Goal: Information Seeking & Learning: Get advice/opinions

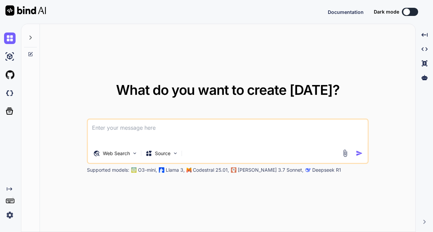
click at [9, 216] on img at bounding box center [10, 215] width 12 height 12
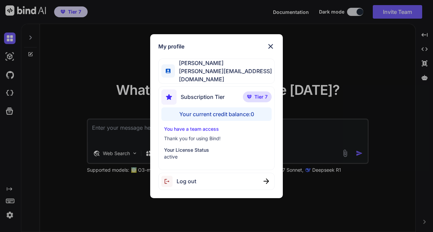
type textarea "x"
click at [374, 52] on div "My profile Kerwin Luk kerwin.workac@gmail.com Subscription Tier Tier 7 Your cur…" at bounding box center [216, 116] width 433 height 232
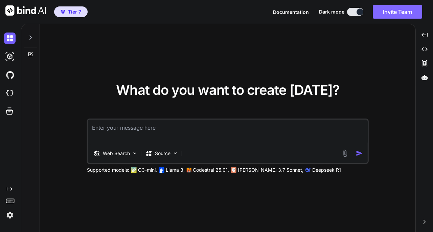
click at [394, 15] on button "Invite Team" at bounding box center [397, 12] width 49 height 14
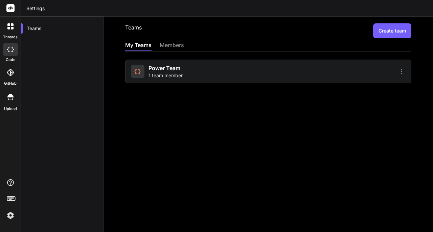
click at [197, 70] on div "Power Team 1 team member" at bounding box center [198, 71] width 135 height 15
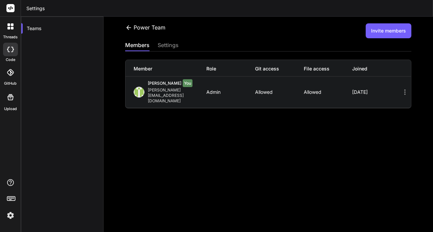
click at [388, 30] on button "Invite members" at bounding box center [389, 30] width 46 height 15
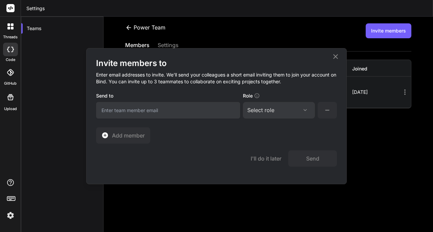
click at [264, 111] on div "Select role" at bounding box center [260, 110] width 27 height 8
click at [266, 151] on div "Collaborator" at bounding box center [279, 155] width 71 height 12
click at [172, 110] on input "email" at bounding box center [168, 110] width 144 height 17
type input "[EMAIL_ADDRESS][DOMAIN_NAME]"
click at [120, 136] on span "Add member" at bounding box center [128, 135] width 33 height 8
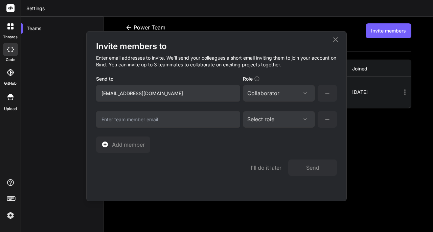
click at [325, 119] on icon at bounding box center [327, 119] width 8 height 8
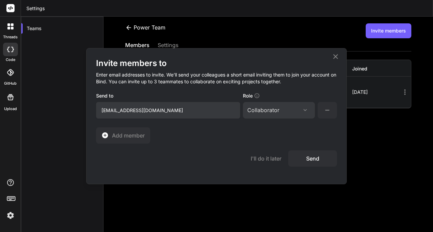
click at [317, 160] on button "Send" at bounding box center [312, 158] width 49 height 16
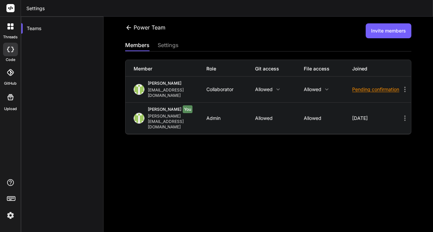
drag, startPoint x: 354, startPoint y: 2, endPoint x: 14, endPoint y: 216, distance: 402.3
click at [14, 216] on img at bounding box center [11, 215] width 12 height 12
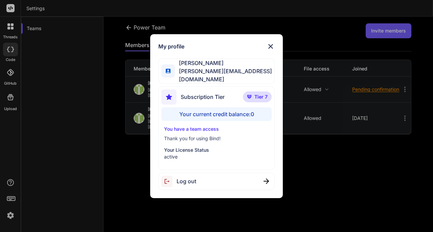
click at [206, 173] on div "Log out" at bounding box center [216, 181] width 116 height 17
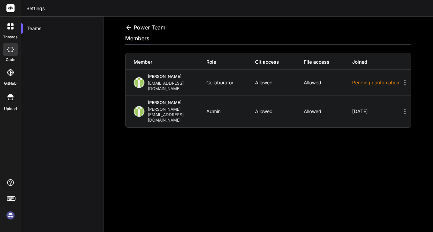
click at [185, 79] on div "Kerwin Luk" at bounding box center [177, 77] width 59 height 7
click at [177, 84] on div "kerwinluk@gmail.com" at bounding box center [177, 86] width 59 height 11
click at [174, 100] on div "Kerwin Luk" at bounding box center [177, 103] width 59 height 7
click at [401, 80] on icon at bounding box center [405, 82] width 8 height 8
click at [10, 7] on icon at bounding box center [10, 8] width 5 height 4
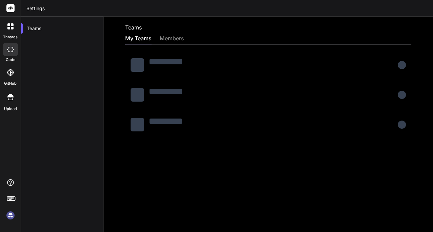
click at [9, 216] on img at bounding box center [11, 215] width 12 height 12
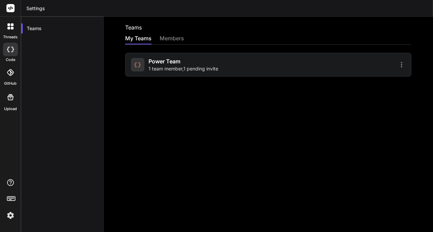
click at [202, 66] on span "1 team member , 1 pending invite" at bounding box center [183, 68] width 70 height 7
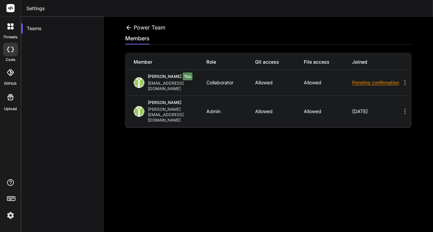
click at [357, 86] on div "Pending confirmation" at bounding box center [376, 82] width 49 height 7
click at [401, 81] on icon at bounding box center [405, 82] width 8 height 8
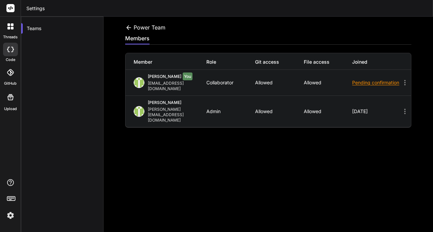
click at [158, 107] on div "[PERSON_NAME][EMAIL_ADDRESS][DOMAIN_NAME]" at bounding box center [177, 115] width 59 height 16
click at [9, 216] on img at bounding box center [11, 215] width 12 height 12
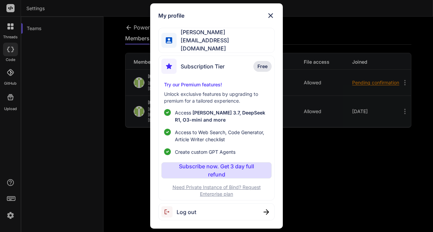
click at [271, 18] on img at bounding box center [271, 16] width 8 height 8
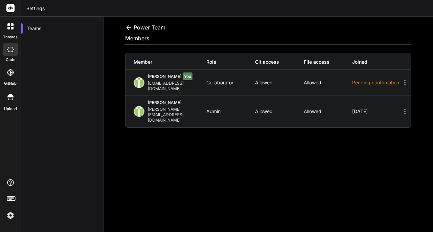
click at [368, 85] on div "Pending confirmation" at bounding box center [376, 82] width 49 height 7
click at [7, 24] on icon at bounding box center [10, 26] width 6 height 6
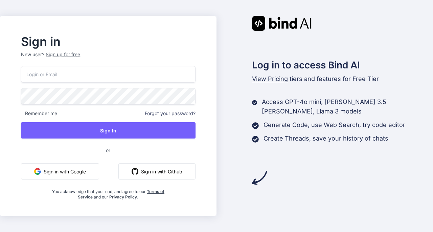
type input "[PERSON_NAME][EMAIL_ADDRESS][DOMAIN_NAME]"
click at [125, 76] on input "[PERSON_NAME][EMAIL_ADDRESS][DOMAIN_NAME]" at bounding box center [108, 74] width 174 height 17
click at [142, 79] on input "[PERSON_NAME][EMAIL_ADDRESS][DOMAIN_NAME]" at bounding box center [108, 74] width 174 height 17
drag, startPoint x: 136, startPoint y: 77, endPoint x: 0, endPoint y: 70, distance: 136.1
click at [0, 70] on div "Sign in New user? Sign up for free [PERSON_NAME][EMAIL_ADDRESS][DOMAIN_NAME] Re…" at bounding box center [216, 116] width 433 height 232
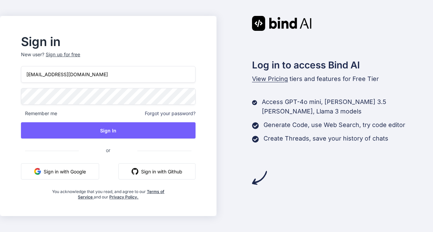
type input "[EMAIL_ADDRESS][DOMAIN_NAME]"
click at [195, 61] on p "New user? Sign up for free" at bounding box center [108, 58] width 174 height 15
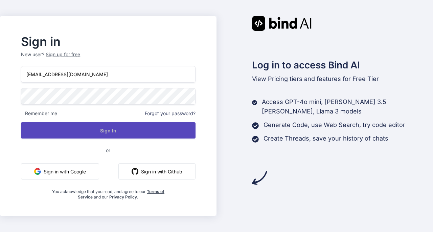
click at [137, 137] on button "Sign In" at bounding box center [108, 130] width 174 height 16
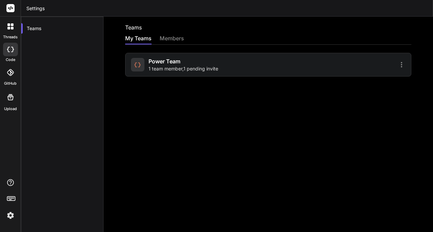
click at [192, 65] on span "1 team member , 1 pending invite" at bounding box center [183, 68] width 70 height 7
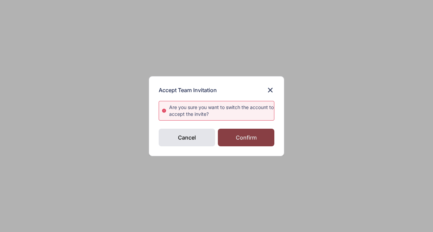
click at [238, 137] on div "Confirm" at bounding box center [246, 138] width 56 height 18
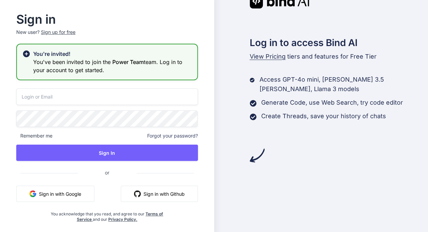
type input "kerwin.workac@gmail.com"
click at [139, 100] on input "[PERSON_NAME][EMAIL_ADDRESS][DOMAIN_NAME]" at bounding box center [107, 96] width 182 height 17
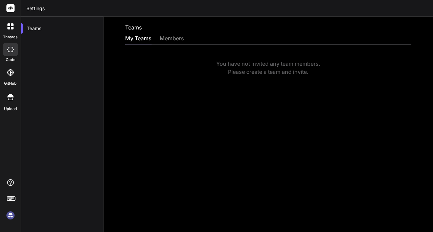
click at [11, 219] on img at bounding box center [11, 215] width 12 height 12
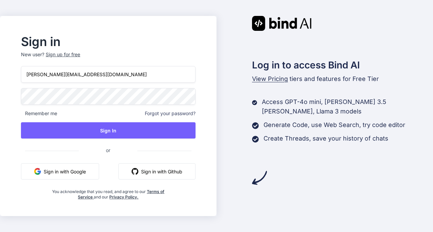
click at [107, 74] on input "[PERSON_NAME][EMAIL_ADDRESS][DOMAIN_NAME]" at bounding box center [108, 74] width 174 height 17
drag, startPoint x: 107, startPoint y: 74, endPoint x: 0, endPoint y: 71, distance: 106.9
click at [0, 72] on div "Sign in New user? Sign up for free kerwin.workac@gmail.com Remember me Forgot y…" at bounding box center [216, 116] width 433 height 232
type input "[EMAIL_ADDRESS][DOMAIN_NAME]"
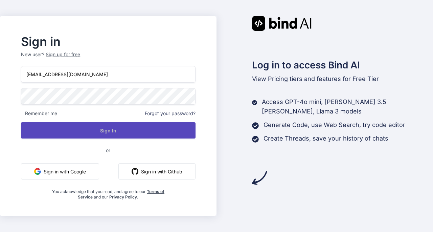
click at [110, 135] on button "Sign In" at bounding box center [108, 130] width 174 height 16
click at [95, 131] on button "Sign In" at bounding box center [108, 130] width 174 height 16
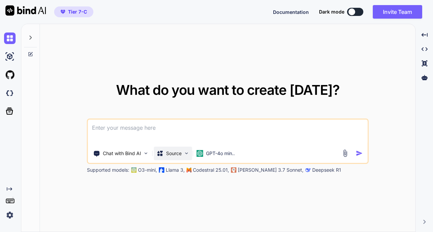
click at [176, 152] on p "Source" at bounding box center [174, 153] width 16 height 7
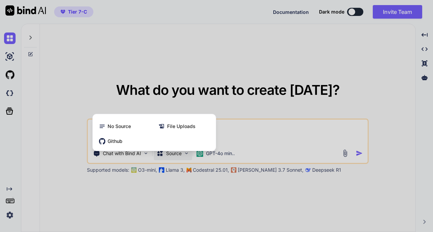
click at [12, 91] on div at bounding box center [216, 116] width 433 height 232
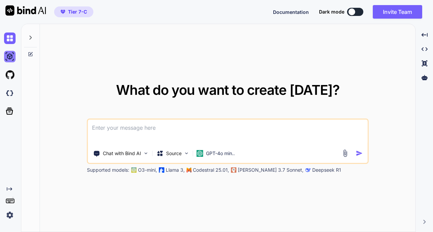
click at [9, 55] on img at bounding box center [10, 57] width 12 height 12
type textarea "x"
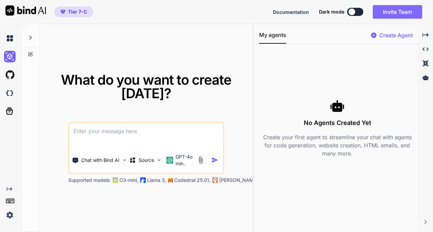
click at [401, 13] on button "Invite Team" at bounding box center [397, 12] width 49 height 14
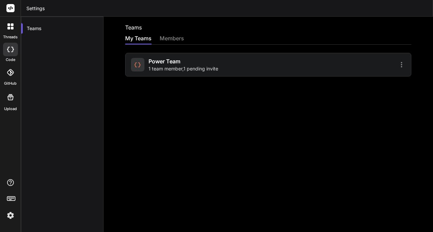
click at [312, 66] on div at bounding box center [337, 65] width 135 height 8
click at [398, 65] on icon at bounding box center [401, 65] width 8 height 8
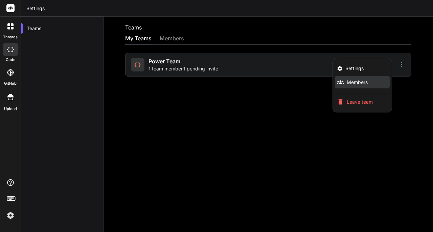
click at [360, 81] on span "Members" at bounding box center [357, 82] width 21 height 7
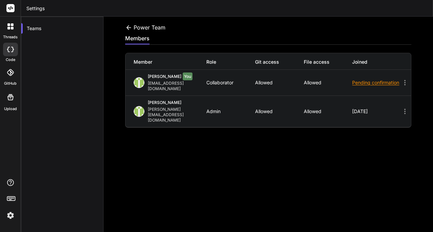
click at [356, 83] on div "Pending confirmation" at bounding box center [376, 82] width 49 height 7
click at [401, 81] on icon at bounding box center [405, 82] width 8 height 8
click at [354, 84] on div "Pending confirmation" at bounding box center [376, 82] width 49 height 7
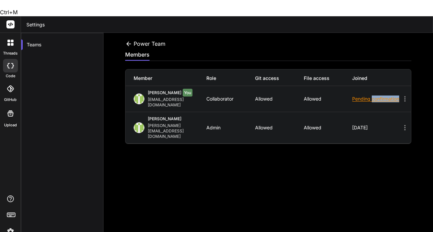
click at [354, 95] on div "Pending confirmation" at bounding box center [376, 98] width 49 height 7
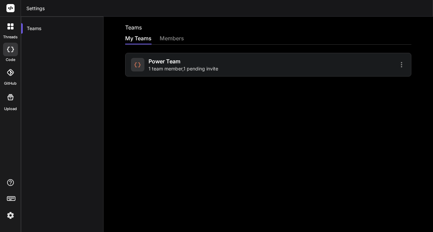
click at [8, 32] on div at bounding box center [10, 26] width 14 height 14
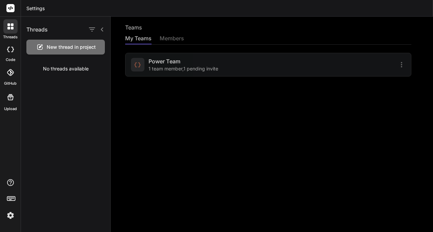
click at [68, 49] on span "New thread in project" at bounding box center [71, 47] width 49 height 7
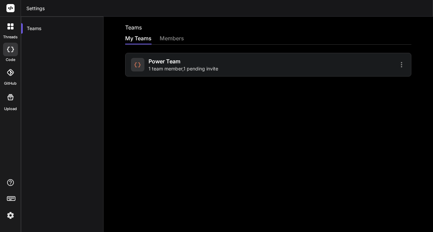
click at [14, 213] on img at bounding box center [11, 215] width 12 height 12
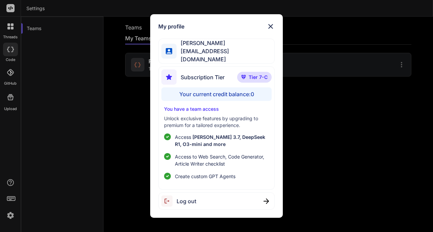
click at [276, 28] on div "My profile Kerwin Luk kerwinluk@gmail.com Subscription Tier Tier 7-C Your curre…" at bounding box center [216, 115] width 132 height 203
click at [271, 28] on img at bounding box center [271, 26] width 8 height 8
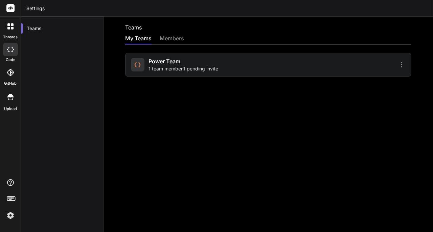
click at [14, 24] on div at bounding box center [10, 26] width 14 height 14
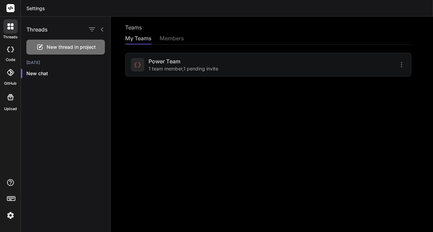
click at [50, 45] on span "New thread in project" at bounding box center [71, 47] width 49 height 7
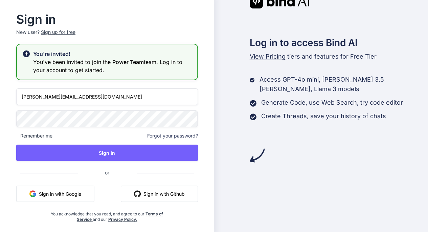
click at [91, 94] on input "[PERSON_NAME][EMAIL_ADDRESS][DOMAIN_NAME]" at bounding box center [107, 96] width 182 height 17
type input "[EMAIL_ADDRESS][DOMAIN_NAME]"
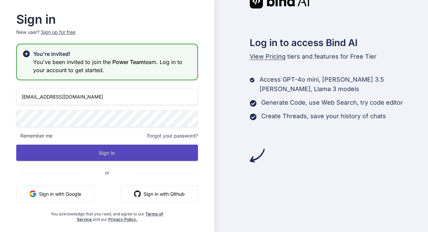
click at [104, 147] on button "Sign In" at bounding box center [107, 152] width 182 height 16
click at [110, 157] on button "Sign In" at bounding box center [107, 152] width 182 height 16
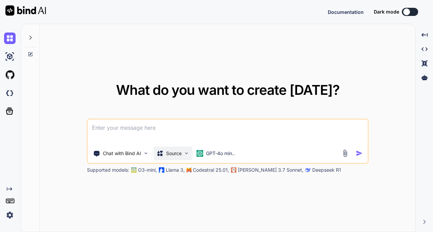
click at [181, 152] on p "Source" at bounding box center [174, 153] width 16 height 7
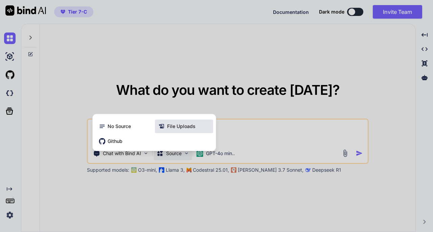
click at [181, 123] on div "File Uploads" at bounding box center [184, 126] width 58 height 14
click at [8, 219] on div at bounding box center [216, 116] width 433 height 232
type textarea "x"
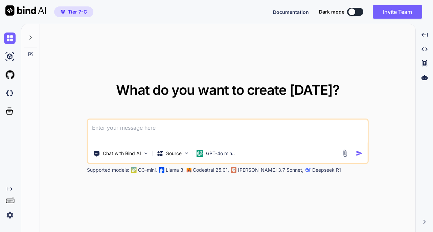
click at [9, 216] on img at bounding box center [10, 215] width 12 height 12
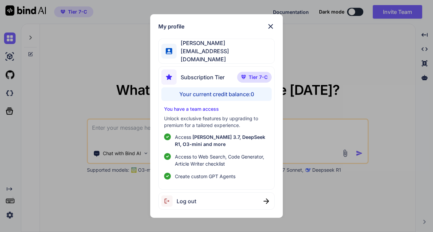
click at [269, 25] on img at bounding box center [271, 26] width 8 height 8
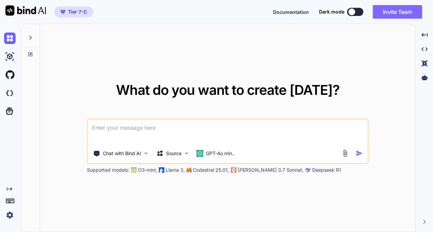
click at [408, 10] on button "Invite Team" at bounding box center [397, 12] width 49 height 14
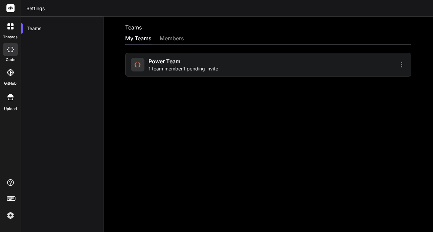
click at [11, 21] on div at bounding box center [10, 26] width 14 height 14
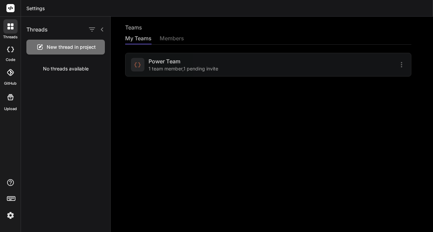
click at [67, 48] on span "New thread in project" at bounding box center [71, 47] width 49 height 7
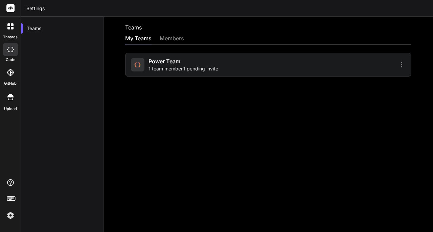
click at [398, 68] on icon at bounding box center [401, 65] width 8 height 8
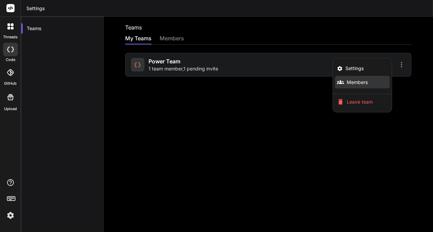
click at [361, 82] on span "Members" at bounding box center [357, 82] width 21 height 7
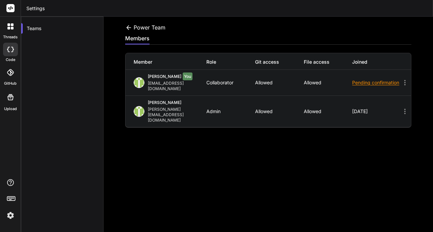
click at [363, 84] on div "Pending confirmation" at bounding box center [376, 82] width 49 height 7
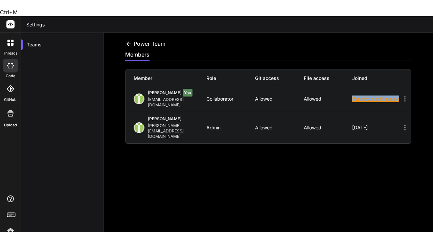
click at [363, 95] on div "Pending confirmation" at bounding box center [376, 98] width 49 height 7
click at [401, 95] on icon at bounding box center [405, 99] width 8 height 8
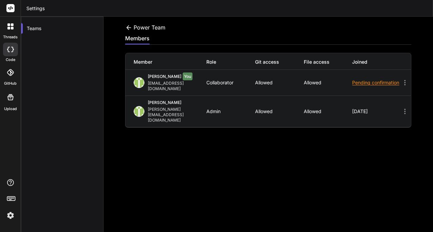
click at [401, 79] on icon at bounding box center [405, 82] width 8 height 8
drag, startPoint x: 400, startPoint y: 79, endPoint x: 408, endPoint y: 100, distance: 22.2
click at [401, 80] on icon at bounding box center [405, 82] width 8 height 8
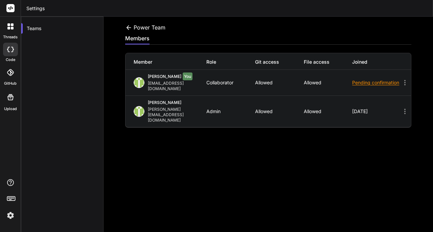
click at [398, 106] on div "Kerwin Luk kerwin.workac@gmail.com Admin Allowed Allowed 2 days ago" at bounding box center [267, 111] width 285 height 31
click at [398, 105] on div "Kerwin Luk kerwin.workac@gmail.com Admin Allowed Allowed 2 days ago" at bounding box center [267, 111] width 285 height 31
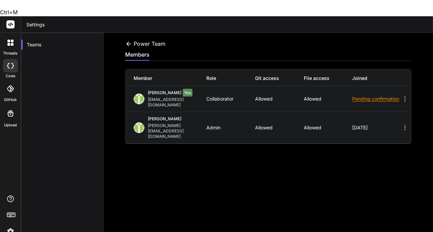
click at [404, 125] on icon at bounding box center [404, 127] width 1 height 5
click at [359, 95] on div "Pending confirmation" at bounding box center [376, 98] width 49 height 7
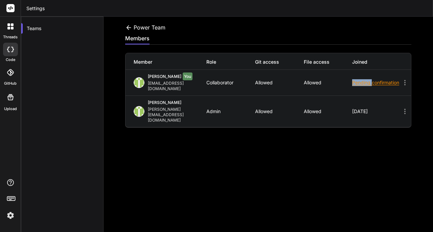
click at [359, 79] on div "Pending confirmation" at bounding box center [376, 82] width 49 height 7
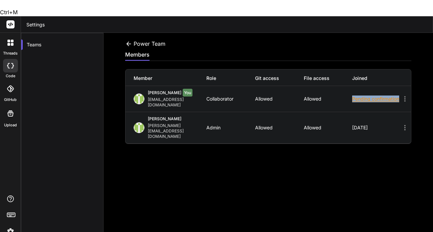
click at [359, 95] on div "Pending confirmation" at bounding box center [376, 98] width 49 height 7
drag, startPoint x: 359, startPoint y: 77, endPoint x: 360, endPoint y: 80, distance: 3.4
click at [359, 95] on div "Pending confirmation" at bounding box center [376, 98] width 49 height 7
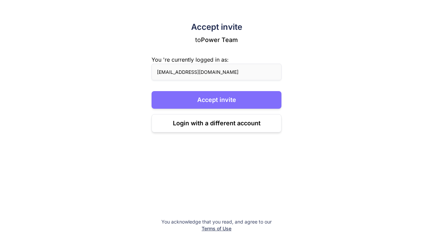
click at [232, 96] on button "Accept invite" at bounding box center [217, 100] width 130 height 18
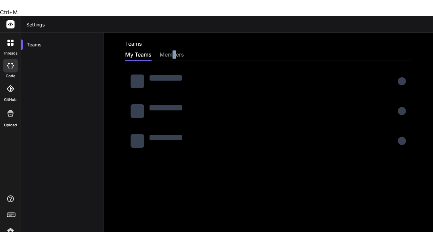
click at [175, 50] on div "members" at bounding box center [172, 54] width 24 height 9
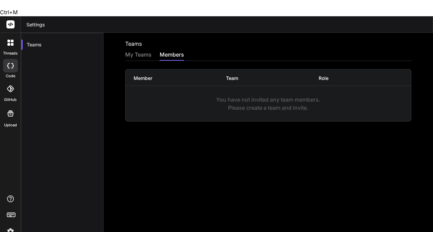
click at [141, 50] on div "My Teams" at bounding box center [138, 54] width 26 height 9
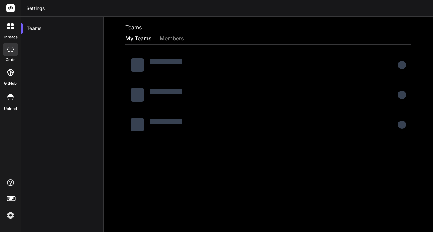
click at [6, 215] on img at bounding box center [11, 215] width 12 height 12
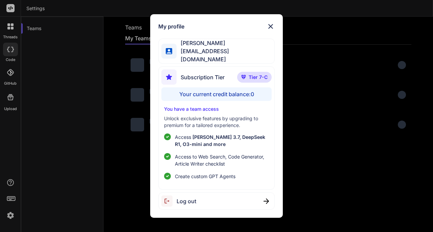
click at [274, 26] on img at bounding box center [271, 26] width 8 height 8
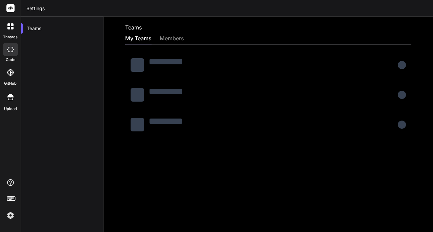
click at [15, 29] on div at bounding box center [10, 26] width 14 height 14
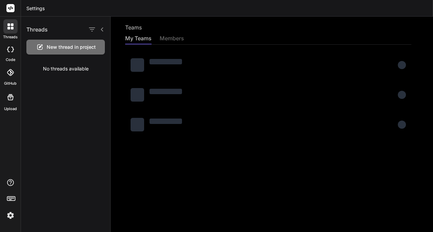
click at [82, 43] on div "New thread in project" at bounding box center [65, 47] width 78 height 15
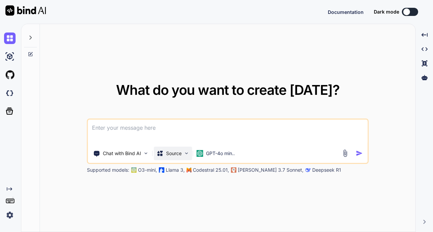
click at [168, 154] on p "Source" at bounding box center [174, 153] width 16 height 7
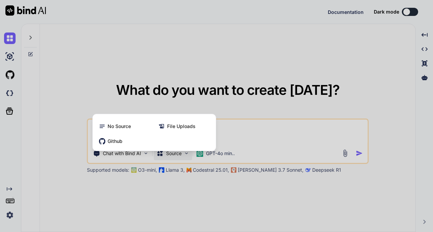
click at [345, 150] on div at bounding box center [216, 116] width 433 height 232
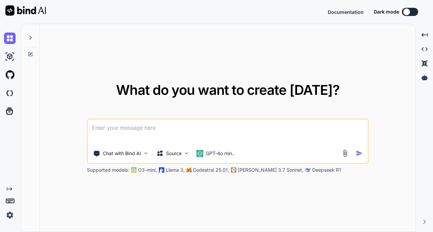
click at [344, 154] on img at bounding box center [345, 153] width 8 height 8
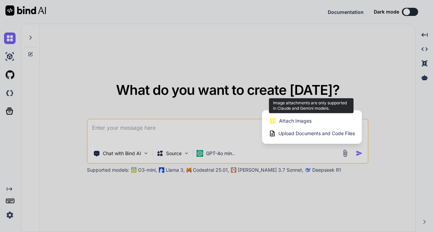
click at [305, 122] on span "Attach Images" at bounding box center [295, 120] width 32 height 7
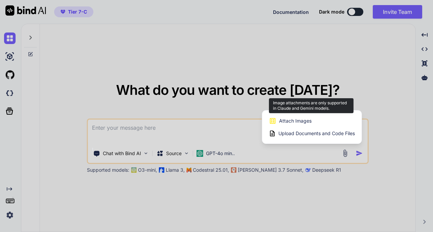
click at [292, 119] on span "Attach Images" at bounding box center [295, 120] width 32 height 7
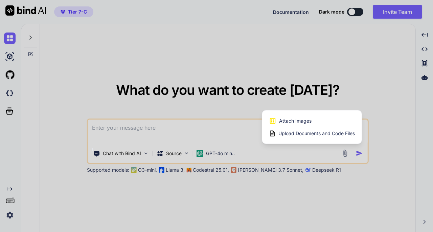
click at [221, 152] on div at bounding box center [216, 116] width 433 height 232
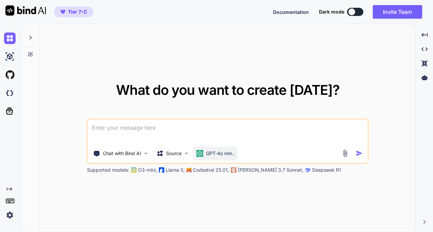
click at [229, 154] on p "GPT-4o min.." at bounding box center [220, 153] width 29 height 7
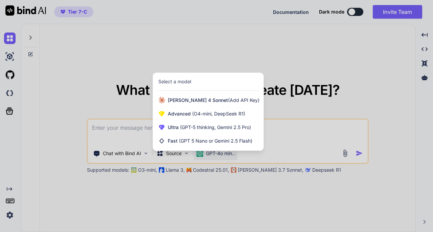
drag, startPoint x: 350, startPoint y: 149, endPoint x: 342, endPoint y: 153, distance: 8.8
click at [349, 150] on div at bounding box center [216, 116] width 433 height 232
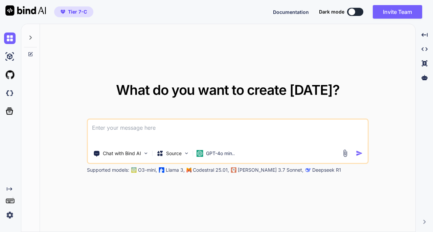
click at [342, 153] on img at bounding box center [345, 153] width 8 height 8
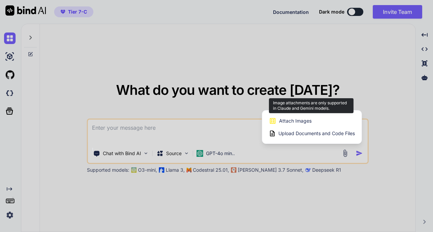
click at [321, 121] on div "Attach Images Image attachments are only supported in Claude and Gemini models." at bounding box center [312, 120] width 86 height 13
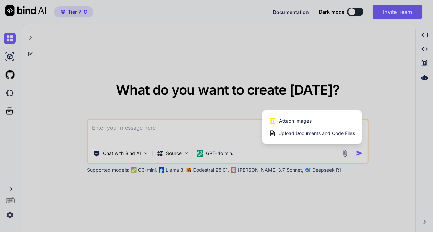
click at [214, 153] on div at bounding box center [216, 116] width 433 height 232
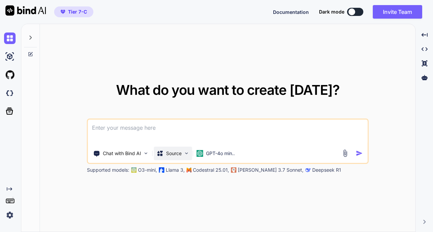
click at [164, 154] on div "Source" at bounding box center [169, 153] width 25 height 7
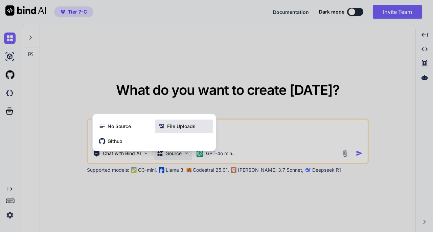
click at [177, 125] on span "File Uploads" at bounding box center [181, 126] width 28 height 7
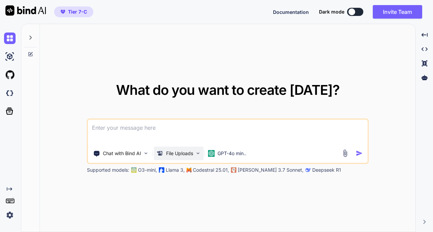
click at [181, 151] on p "File Uploads" at bounding box center [179, 153] width 27 height 7
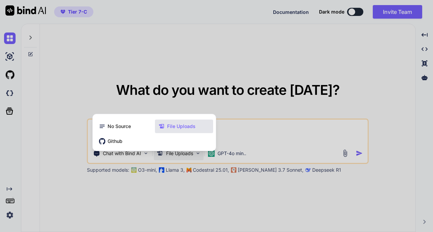
click at [252, 128] on div at bounding box center [216, 116] width 433 height 232
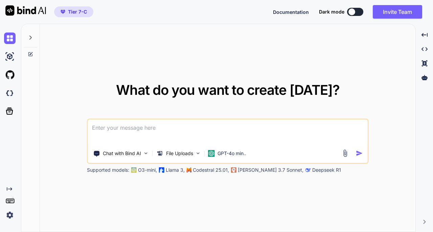
click at [346, 155] on img at bounding box center [345, 153] width 8 height 8
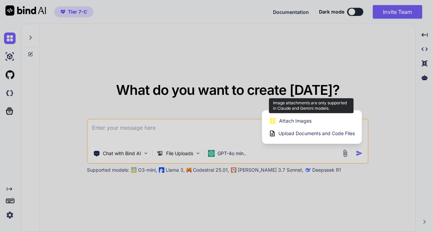
click at [305, 122] on span "Attach Images" at bounding box center [295, 120] width 32 height 7
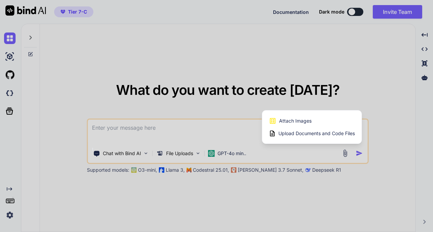
click at [291, 134] on span "Upload Documents and Code Files" at bounding box center [316, 133] width 76 height 7
type textarea "x"
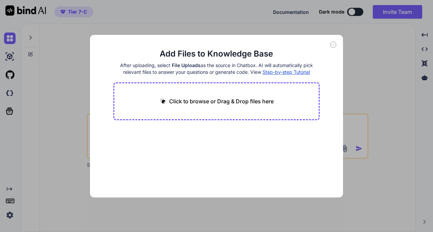
click at [219, 107] on div "Click to browse or Drag & Drop files here" at bounding box center [216, 101] width 207 height 38
click at [243, 101] on p "Click to browse or Drag & Drop files here" at bounding box center [221, 101] width 105 height 8
type input "C:\fakepath\user_guide.html"
click at [314, 175] on button "Finish" at bounding box center [308, 177] width 24 height 14
click at [336, 44] on icon at bounding box center [333, 45] width 6 height 6
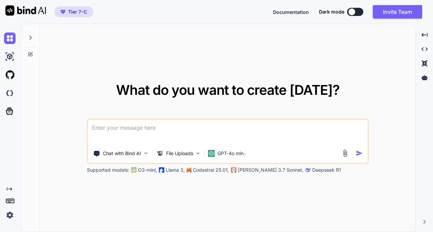
click at [345, 151] on img at bounding box center [345, 153] width 8 height 8
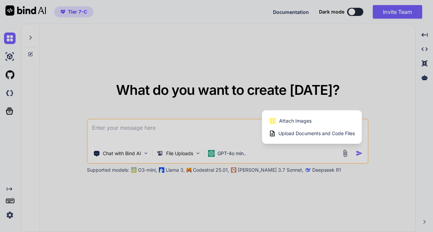
click at [325, 133] on span "Upload Documents and Code Files" at bounding box center [316, 133] width 76 height 7
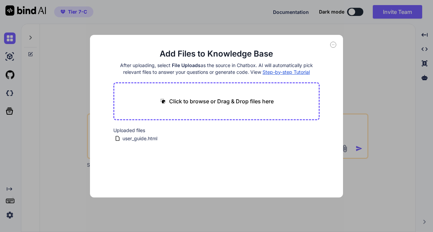
click at [336, 45] on icon at bounding box center [333, 45] width 6 height 6
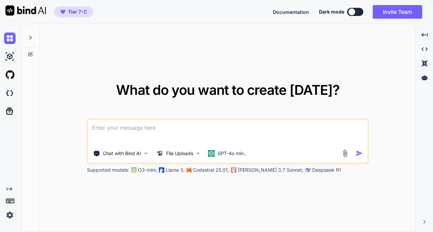
click at [168, 130] on textarea at bounding box center [228, 131] width 280 height 25
click at [219, 152] on p "GPT-4o min.." at bounding box center [231, 153] width 29 height 7
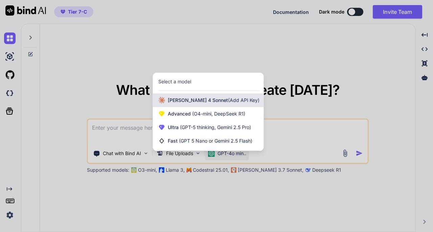
click at [228, 103] on span "(Add API Key)" at bounding box center [243, 100] width 31 height 6
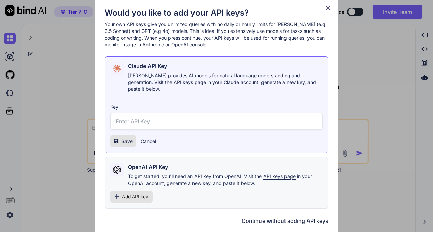
click at [154, 138] on button "Cancel" at bounding box center [148, 141] width 15 height 7
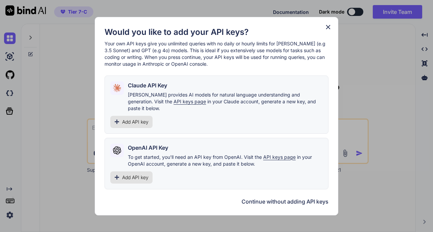
drag, startPoint x: 330, startPoint y: 32, endPoint x: 320, endPoint y: 38, distance: 11.4
click at [329, 29] on icon at bounding box center [328, 27] width 4 height 4
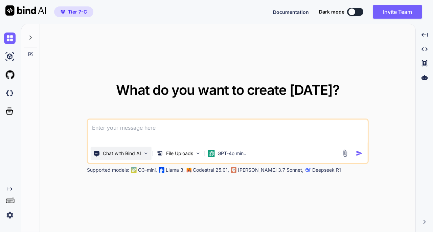
click at [132, 155] on p "Chat with Bind AI" at bounding box center [122, 153] width 38 height 7
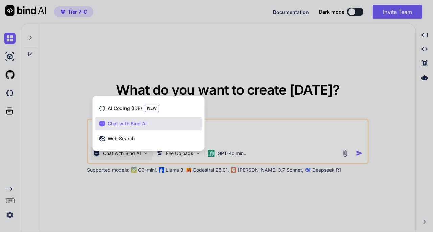
drag, startPoint x: 266, startPoint y: 134, endPoint x: 245, endPoint y: 145, distance: 23.9
click at [267, 134] on div at bounding box center [216, 116] width 433 height 232
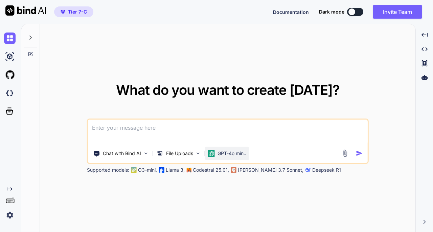
click at [237, 152] on p "GPT-4o min.." at bounding box center [231, 153] width 29 height 7
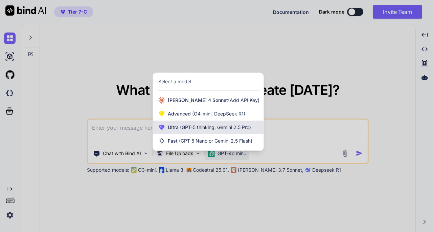
click at [225, 128] on span "(GPT-5 thinking, Gemini 2.5 Pro)" at bounding box center [215, 127] width 72 height 6
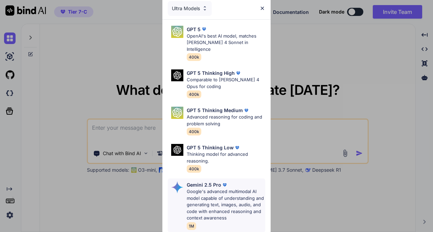
click at [213, 192] on p "Google's advanced multimodal AI model capable of understanding and generating t…" at bounding box center [226, 204] width 78 height 33
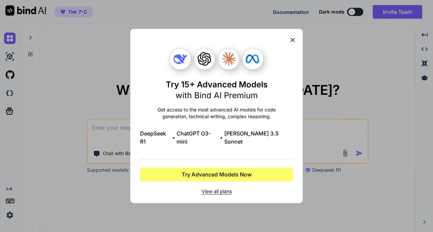
click at [333, 199] on div "Try 15+ Advanced Models with Bind AI Premium Get access to the most advanced AI…" at bounding box center [216, 116] width 433 height 232
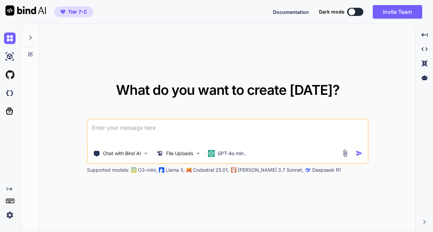
click at [7, 217] on img at bounding box center [10, 215] width 12 height 12
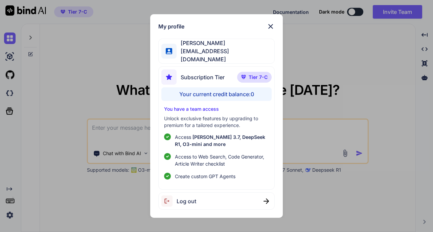
click at [86, 203] on div "My profile Kerwin Luk kerwinluk@gmail.com Subscription Tier Tier 7-C Your curre…" at bounding box center [216, 116] width 433 height 232
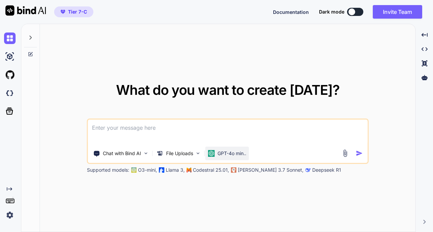
click at [230, 152] on p "GPT-4o min.." at bounding box center [231, 153] width 29 height 7
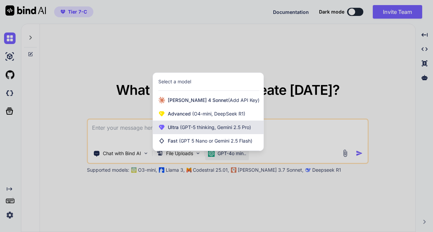
click at [192, 124] on span "(GPT-5 thinking, Gemini 2.5 Pro)" at bounding box center [215, 127] width 72 height 6
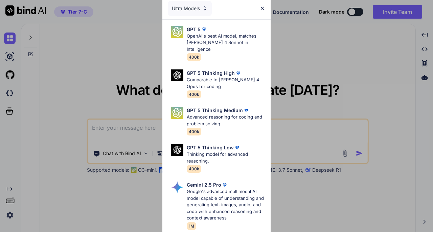
click at [194, 9] on div "Ultra Models" at bounding box center [190, 8] width 44 height 15
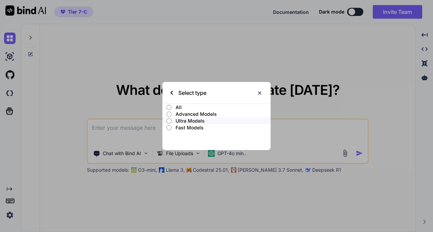
click at [177, 107] on p "All" at bounding box center [223, 107] width 95 height 7
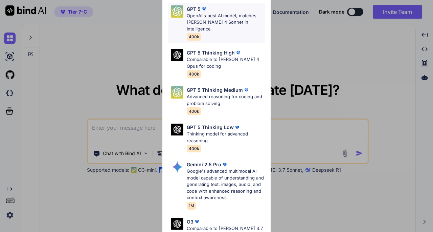
scroll to position [203, 0]
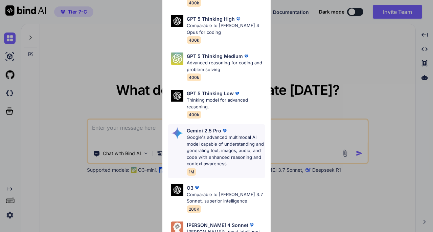
click at [228, 135] on p "Google's advanced multimodal AI model capable of understanding and generating t…" at bounding box center [226, 150] width 78 height 33
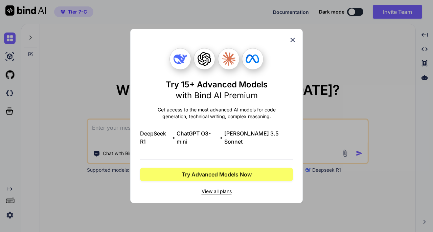
click at [220, 188] on span "View all plans" at bounding box center [216, 191] width 153 height 7
click at [293, 44] on icon at bounding box center [292, 39] width 7 height 7
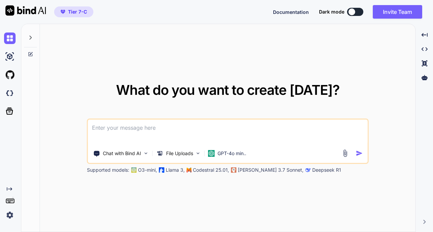
click at [9, 218] on img at bounding box center [10, 215] width 12 height 12
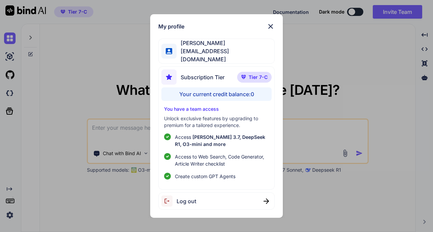
click at [238, 52] on div "Kerwin Luk kerwinluk@gmail.com" at bounding box center [216, 51] width 116 height 25
click at [206, 107] on p "You have a team access" at bounding box center [216, 109] width 105 height 7
click at [269, 28] on img at bounding box center [271, 26] width 8 height 8
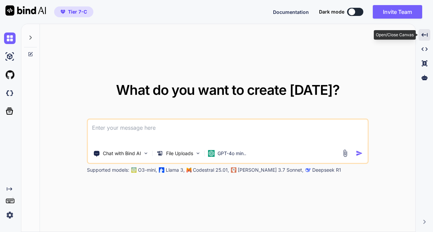
click at [423, 36] on icon "Created with Pixso." at bounding box center [424, 35] width 6 height 6
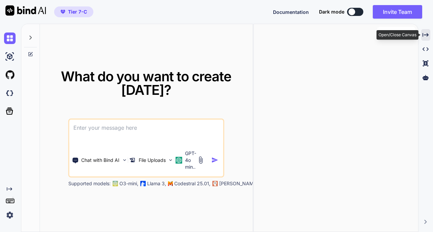
click at [423, 36] on icon "Created with Pixso." at bounding box center [425, 35] width 6 height 6
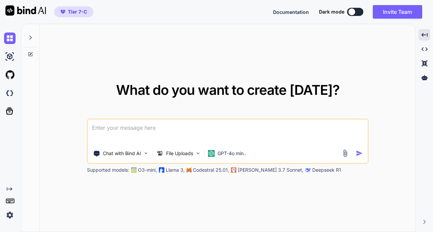
click at [79, 10] on span "Tier 7-C" at bounding box center [77, 11] width 19 height 7
click at [387, 12] on button "Invite Team" at bounding box center [397, 12] width 49 height 14
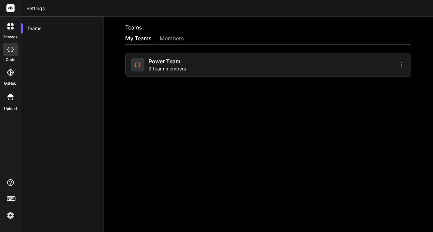
click at [294, 69] on div "Power Team 2 team members" at bounding box center [268, 65] width 286 height 24
click at [173, 38] on div "members" at bounding box center [172, 38] width 24 height 9
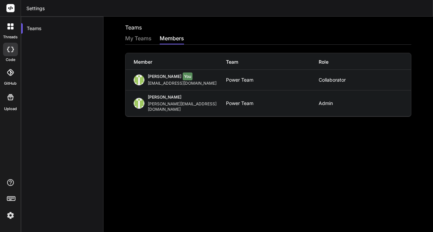
click at [12, 31] on div at bounding box center [10, 26] width 14 height 14
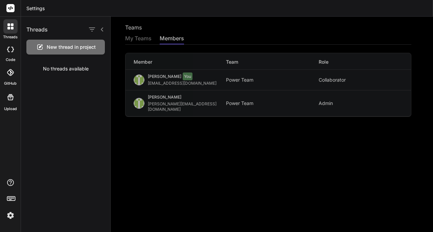
click at [52, 46] on span "New thread in project" at bounding box center [71, 47] width 49 height 7
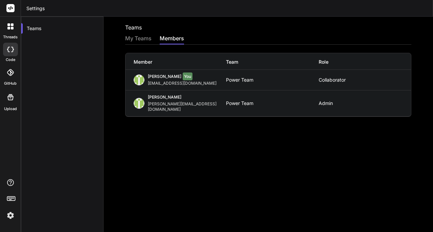
click at [2, 7] on div at bounding box center [10, 8] width 21 height 17
click at [7, 8] on rect at bounding box center [10, 8] width 8 height 8
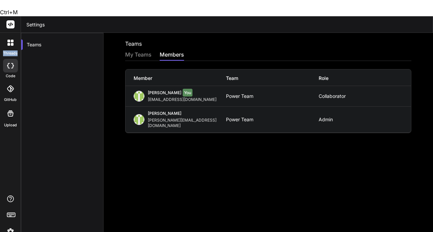
click at [7, 20] on rect at bounding box center [10, 24] width 8 height 8
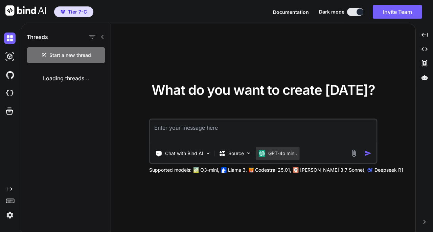
click at [274, 155] on p "GPT-4o min.." at bounding box center [282, 153] width 29 height 7
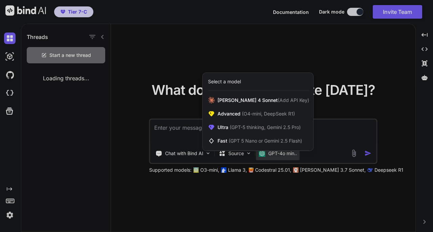
click at [319, 170] on div at bounding box center [216, 116] width 433 height 232
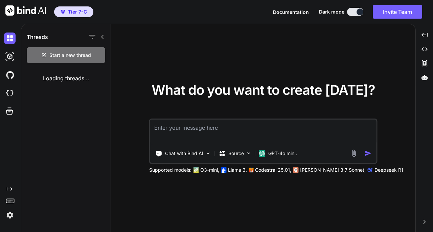
click at [317, 170] on p "[PERSON_NAME] 3.7 Sonnet," at bounding box center [333, 169] width 66 height 7
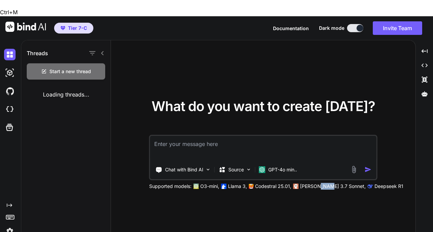
click at [317, 183] on p "[PERSON_NAME] 3.7 Sonnet," at bounding box center [333, 186] width 66 height 7
click at [273, 166] on p "GPT-4o min.." at bounding box center [282, 169] width 29 height 7
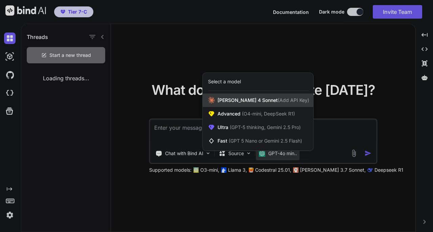
click at [245, 98] on span "Claude 4 Sonnet (Add API Key)" at bounding box center [263, 100] width 92 height 7
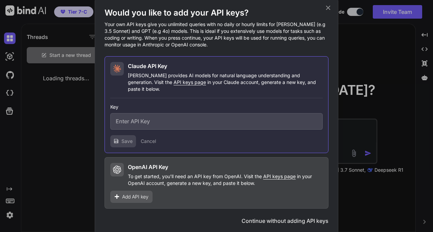
click at [331, 12] on icon at bounding box center [327, 7] width 7 height 7
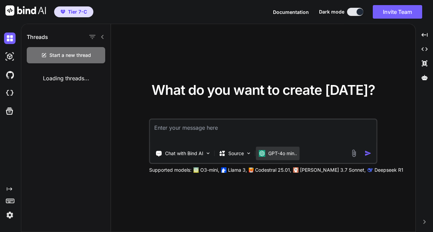
click at [269, 156] on p "GPT-4o min.." at bounding box center [282, 153] width 29 height 7
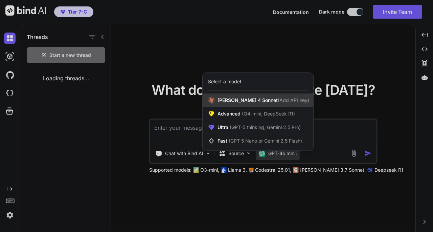
click at [239, 100] on span "Claude 4 Sonnet (Add API Key)" at bounding box center [263, 100] width 92 height 7
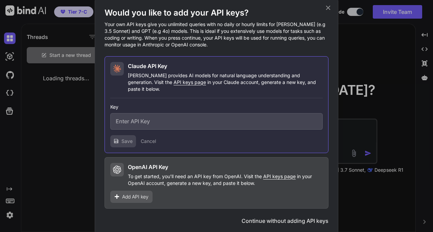
click at [327, 12] on icon at bounding box center [327, 7] width 7 height 7
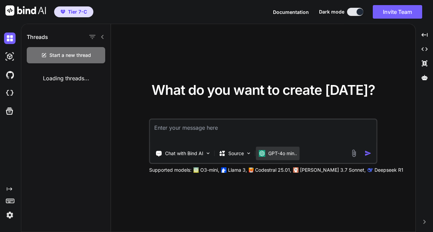
click at [271, 155] on p "GPT-4o min.." at bounding box center [282, 153] width 29 height 7
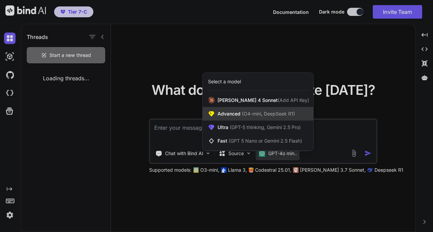
click at [248, 115] on span "(O4-mini, DeepSeek R1)" at bounding box center [268, 114] width 54 height 6
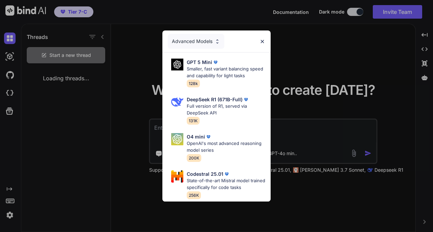
click at [193, 39] on div "Advanced Models" at bounding box center [196, 41] width 56 height 15
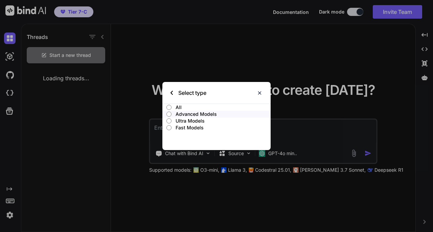
click at [183, 110] on p "All" at bounding box center [223, 107] width 95 height 7
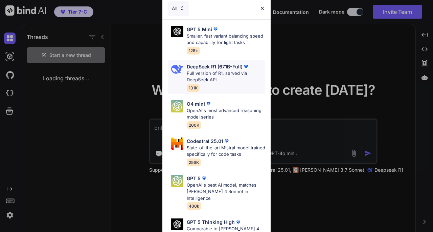
click at [225, 78] on p "Full version of R1, served via DeepSeek API" at bounding box center [226, 76] width 78 height 13
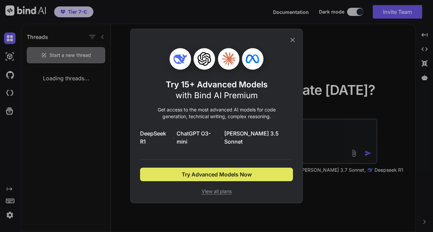
click at [222, 173] on span "Try Advanced Models Now" at bounding box center [217, 174] width 70 height 8
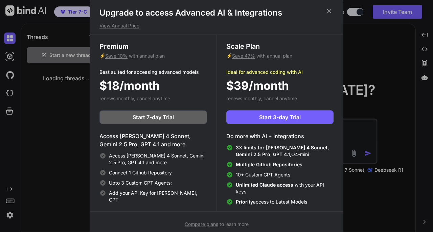
click at [331, 9] on icon at bounding box center [328, 10] width 7 height 7
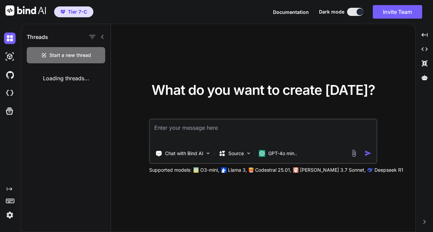
click at [78, 9] on span "Tier 7-C" at bounding box center [77, 11] width 19 height 7
click at [356, 153] on img at bounding box center [354, 153] width 8 height 8
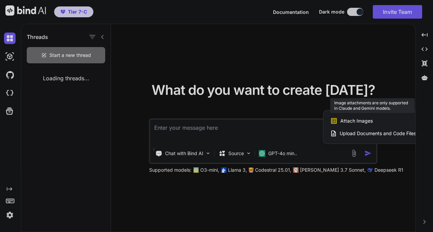
click at [365, 117] on span "Attach Images" at bounding box center [356, 120] width 32 height 7
click at [354, 121] on span "Attach Images" at bounding box center [356, 120] width 32 height 7
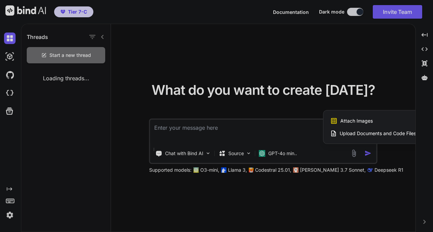
click at [360, 133] on span "Upload Documents and Code Files" at bounding box center [378, 133] width 76 height 7
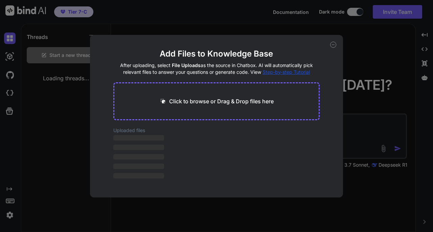
click at [334, 43] on icon at bounding box center [333, 45] width 6 height 6
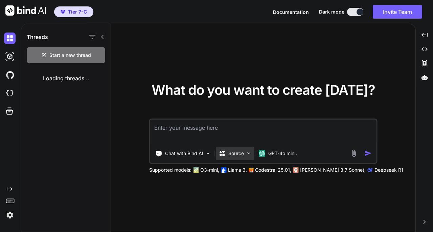
click at [231, 154] on p "Source" at bounding box center [236, 153] width 16 height 7
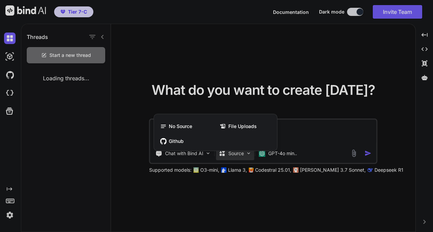
click at [229, 123] on div "File Uploads" at bounding box center [245, 126] width 58 height 14
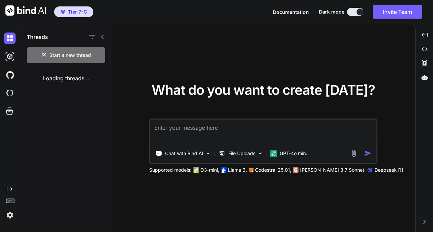
click at [350, 154] on img at bounding box center [354, 153] width 8 height 8
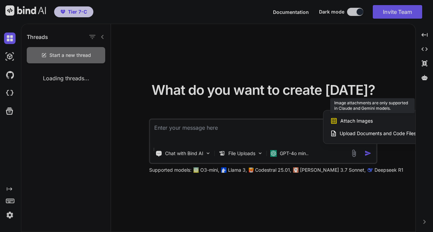
click at [354, 119] on span "Attach Images" at bounding box center [356, 120] width 32 height 7
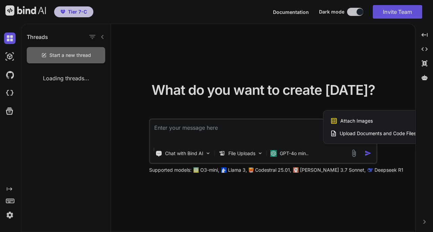
click at [354, 135] on span "Upload Documents and Code Files" at bounding box center [378, 133] width 76 height 7
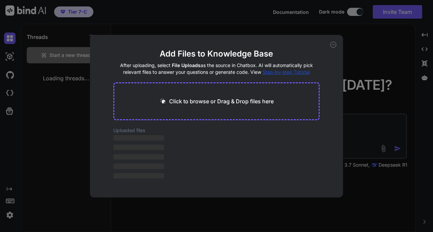
click at [333, 43] on icon at bounding box center [333, 45] width 6 height 6
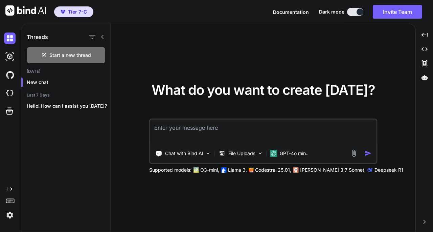
click at [255, 118] on div "What do you want to create today? Chat with Bind AI File Uploads GPT-4o min.. S…" at bounding box center [263, 128] width 228 height 90
click at [66, 105] on p "Hello! How can I assist you [DATE]?" at bounding box center [69, 105] width 84 height 7
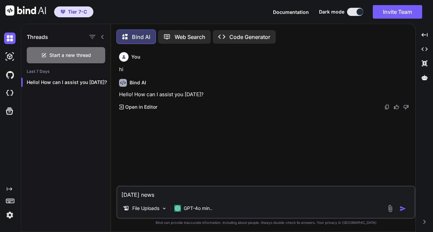
scroll to position [3, 0]
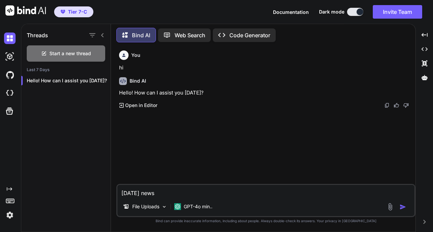
click at [6, 213] on img at bounding box center [10, 215] width 12 height 12
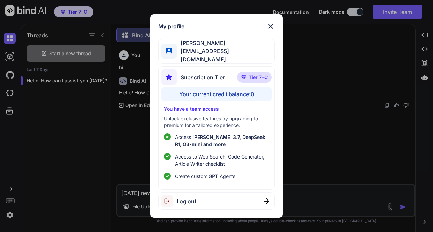
click at [273, 29] on img at bounding box center [271, 26] width 8 height 8
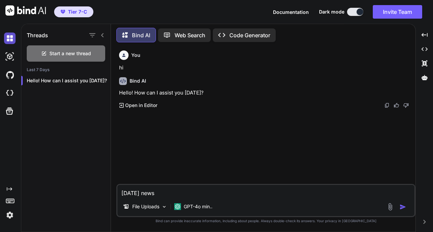
click at [9, 40] on img at bounding box center [10, 38] width 12 height 12
click at [67, 51] on span "Start a new thread" at bounding box center [70, 53] width 42 height 7
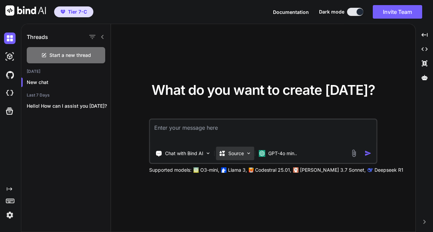
click at [234, 154] on p "Source" at bounding box center [236, 153] width 16 height 7
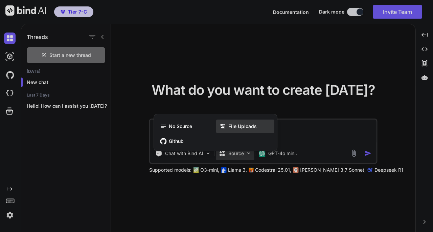
click at [233, 127] on span "File Uploads" at bounding box center [242, 126] width 28 height 7
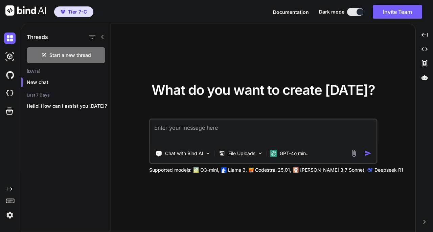
click at [353, 154] on img at bounding box center [354, 153] width 8 height 8
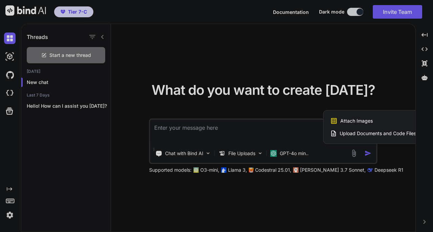
click at [367, 136] on span "Upload Documents and Code Files" at bounding box center [378, 133] width 76 height 7
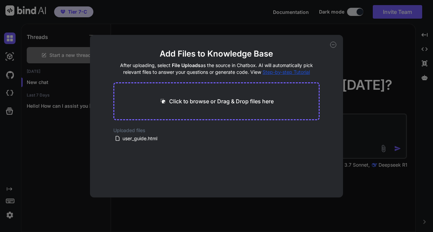
click at [336, 44] on icon at bounding box center [333, 45] width 6 height 6
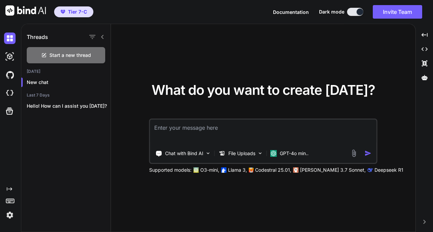
click at [250, 133] on textarea at bounding box center [263, 131] width 226 height 25
click at [292, 152] on p "GPT-4o min.." at bounding box center [294, 153] width 29 height 7
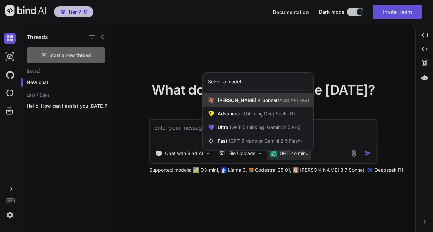
click at [249, 102] on span "Claude 4 Sonnet (Add API Key)" at bounding box center [263, 100] width 92 height 7
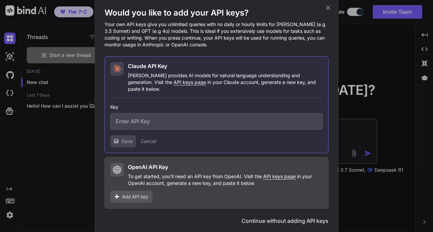
click at [330, 12] on icon at bounding box center [327, 7] width 7 height 7
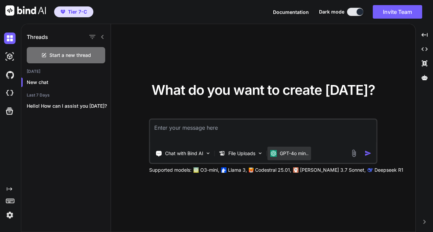
click at [297, 153] on p "GPT-4o min.." at bounding box center [294, 153] width 29 height 7
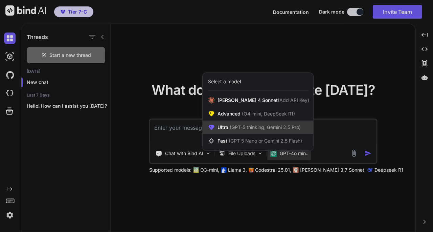
click at [249, 129] on span "(GPT-5 thinking, Gemini 2.5 Pro)" at bounding box center [264, 127] width 72 height 6
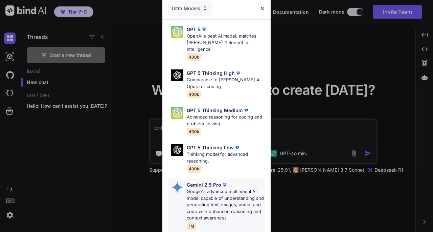
click at [230, 188] on p "Google's advanced multimodal AI model capable of understanding and generating t…" at bounding box center [226, 204] width 78 height 33
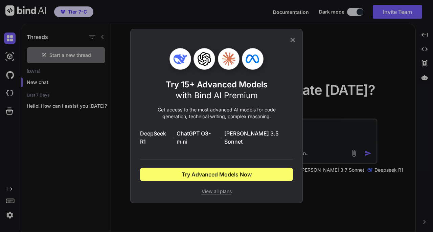
click at [315, 189] on div "Try 15+ Advanced Models with Bind AI Premium Get access to the most advanced AI…" at bounding box center [216, 116] width 433 height 232
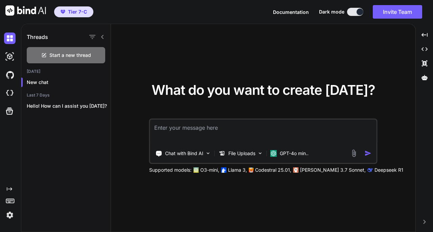
click at [374, 169] on p "Deepseek R1" at bounding box center [388, 169] width 29 height 7
click at [206, 170] on p "O3-mini," at bounding box center [209, 169] width 19 height 7
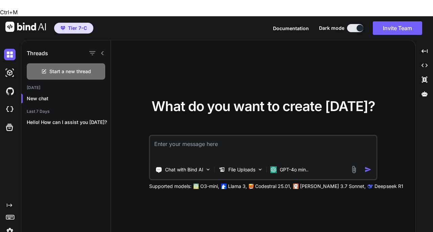
click at [206, 183] on p "O3-mini," at bounding box center [209, 186] width 19 height 7
click at [180, 163] on div "Chat with Bind AI" at bounding box center [183, 170] width 61 height 14
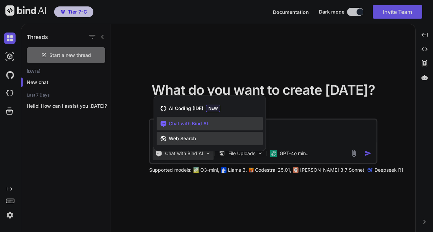
click at [191, 138] on span "Web Search" at bounding box center [182, 138] width 27 height 7
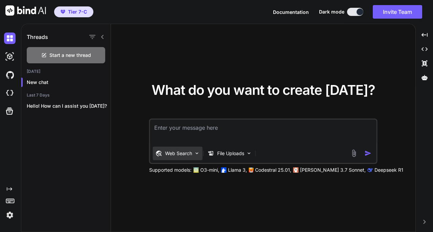
click at [176, 153] on p "Web Search" at bounding box center [178, 153] width 27 height 7
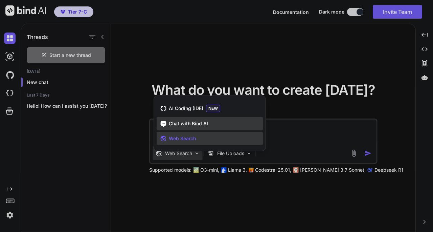
click at [184, 123] on span "Chat with Bind AI" at bounding box center [188, 123] width 39 height 7
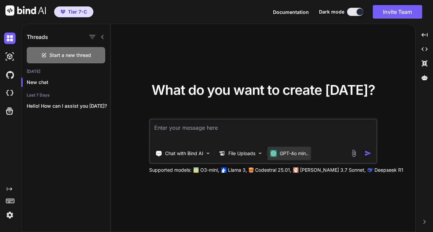
click at [302, 151] on p "GPT-4o min.." at bounding box center [294, 153] width 29 height 7
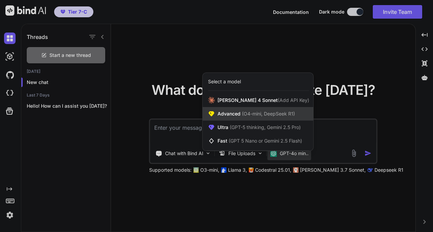
click at [265, 114] on span "(O4-mini, DeepSeek R1)" at bounding box center [268, 114] width 54 height 6
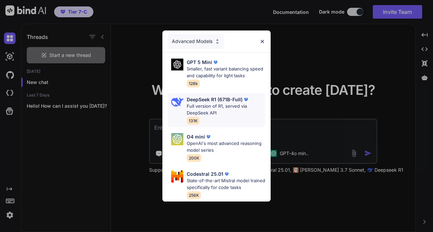
click at [223, 103] on p "Full version of R1, served via DeepSeek API" at bounding box center [226, 109] width 78 height 13
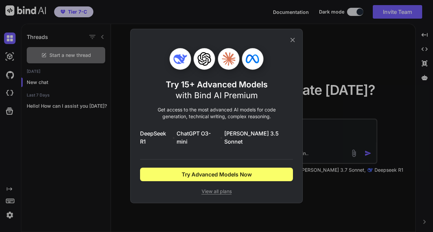
click at [357, 130] on div "Try 15+ Advanced Models with Bind AI Premium Get access to the most advanced AI…" at bounding box center [216, 116] width 433 height 232
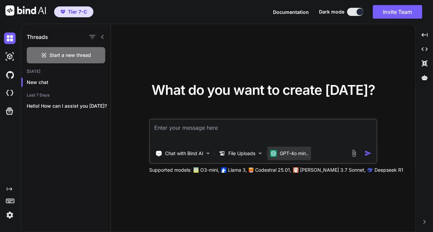
click at [303, 154] on p "GPT-4o min.." at bounding box center [294, 153] width 29 height 7
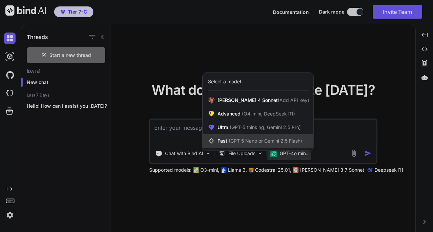
click at [254, 139] on span "(GPT 5 Nano or Gemini 2.5 Flash)" at bounding box center [265, 141] width 73 height 6
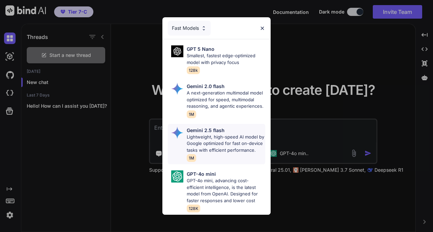
click at [233, 134] on p "Lightweight, high-speed AI model by Google optimized for fast on-device tasks w…" at bounding box center [226, 144] width 78 height 20
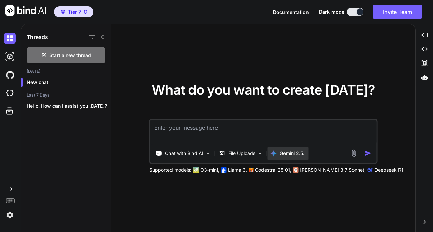
click at [297, 154] on p "Gemini 2.5.." at bounding box center [293, 153] width 26 height 7
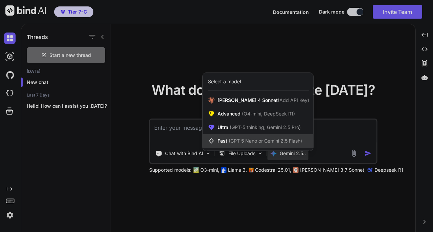
click at [273, 143] on span "(GPT 5 Nano or Gemini 2.5 Flash)" at bounding box center [265, 141] width 73 height 6
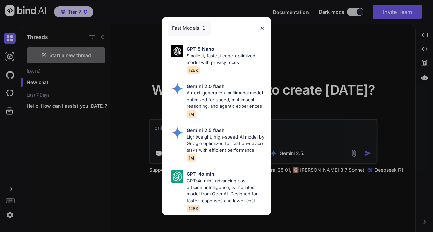
click at [312, 139] on div "Fast Models GPT 5 Nano Smallest, fastest edge-optimized model with privacy focu…" at bounding box center [216, 116] width 433 height 232
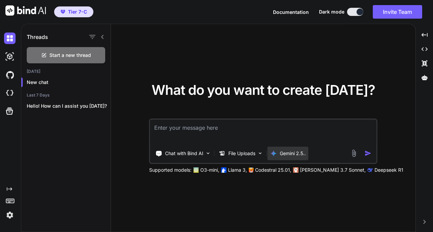
click at [296, 155] on p "Gemini 2.5.." at bounding box center [293, 153] width 26 height 7
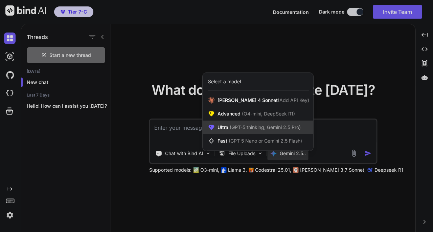
click at [272, 126] on span "(GPT-5 thinking, Gemini 2.5 Pro)" at bounding box center [264, 127] width 72 height 6
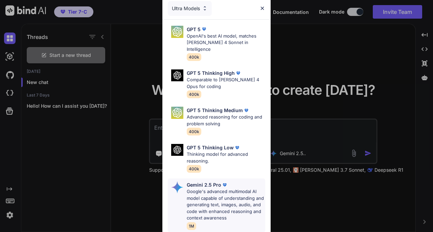
click at [239, 189] on p "Google's advanced multimodal AI model capable of understanding and generating t…" at bounding box center [226, 204] width 78 height 33
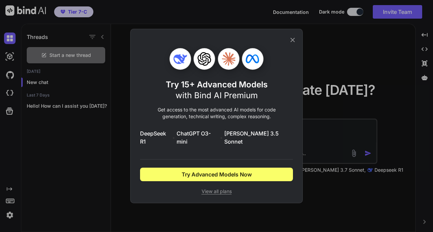
click at [288, 44] on div "Try 15+ Advanced Models with Bind AI Premium Get access to the most advanced AI…" at bounding box center [216, 116] width 153 height 174
click at [293, 44] on icon at bounding box center [292, 39] width 7 height 7
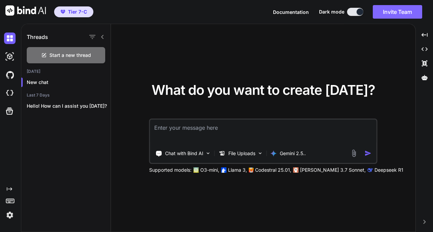
click at [395, 10] on button "Invite Team" at bounding box center [397, 12] width 49 height 14
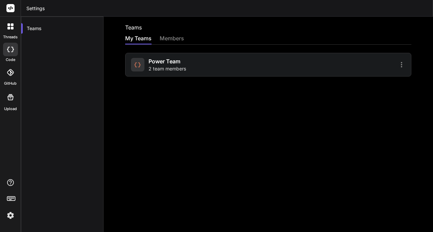
click at [211, 69] on div "Power Team 2 team members" at bounding box center [198, 64] width 135 height 15
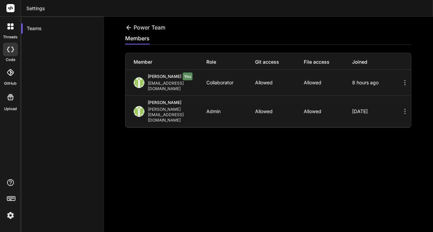
click at [401, 82] on icon at bounding box center [405, 82] width 8 height 8
click at [3, 217] on div at bounding box center [10, 199] width 21 height 43
click at [10, 213] on img at bounding box center [11, 215] width 12 height 12
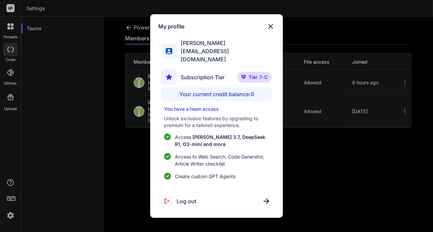
click at [216, 199] on div "Log out" at bounding box center [216, 200] width 116 height 17
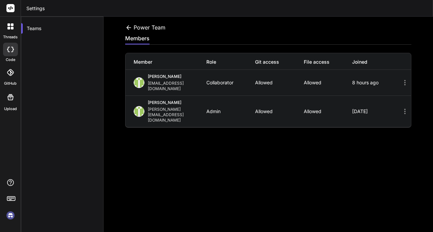
click at [10, 217] on img at bounding box center [11, 215] width 12 height 12
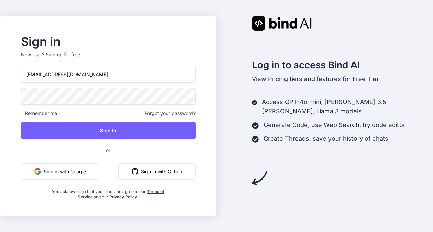
click at [92, 77] on input "[EMAIL_ADDRESS][DOMAIN_NAME]" at bounding box center [108, 74] width 174 height 17
click at [97, 75] on input "[EMAIL_ADDRESS][DOMAIN_NAME]" at bounding box center [108, 74] width 174 height 17
type input "[PERSON_NAME][EMAIL_ADDRESS][DOMAIN_NAME]"
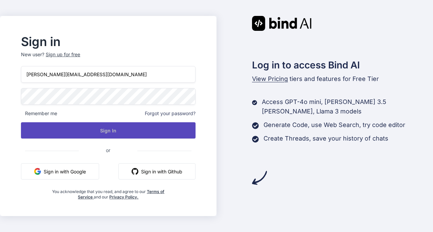
click at [97, 129] on button "Sign In" at bounding box center [108, 130] width 174 height 16
click at [137, 134] on button "Sign In" at bounding box center [108, 130] width 174 height 16
click at [91, 128] on button "Sign In" at bounding box center [108, 130] width 174 height 16
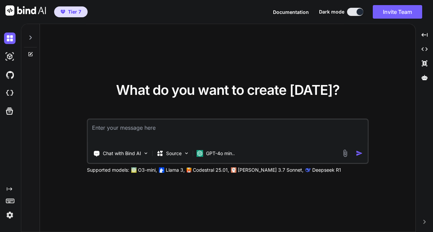
click at [12, 215] on img at bounding box center [10, 215] width 12 height 12
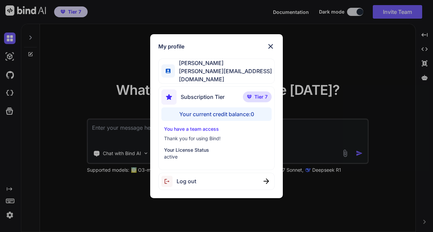
click at [269, 46] on img at bounding box center [271, 46] width 8 height 8
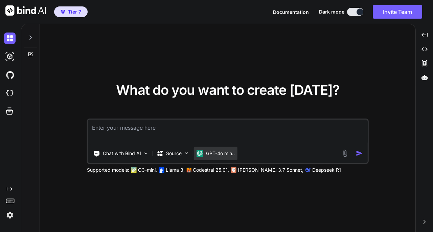
click at [208, 155] on p "GPT-4o min.." at bounding box center [220, 153] width 29 height 7
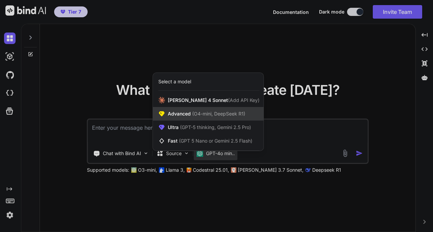
click at [214, 117] on span "Advanced (O4-mini, DeepSeek R1)" at bounding box center [206, 113] width 77 height 7
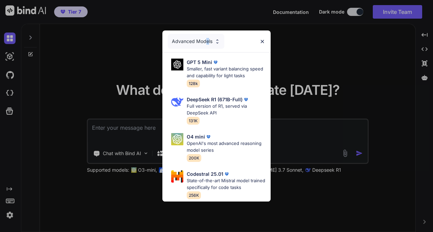
click at [207, 42] on div "Advanced Models" at bounding box center [196, 41] width 56 height 15
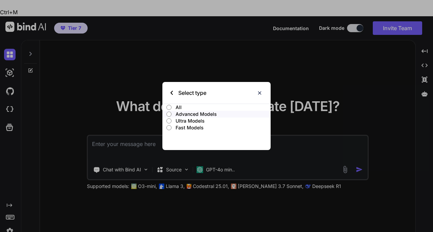
click at [194, 105] on p "All" at bounding box center [223, 107] width 95 height 7
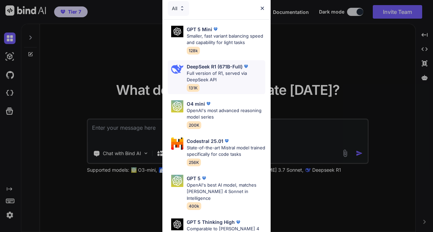
click at [231, 68] on p "DeepSeek R1 (671B-Full)" at bounding box center [215, 66] width 56 height 7
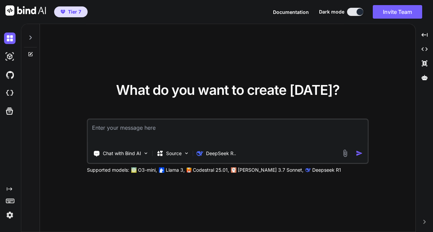
click at [239, 130] on textarea at bounding box center [228, 131] width 280 height 25
click at [135, 155] on p "Chat with Bind AI" at bounding box center [122, 153] width 38 height 7
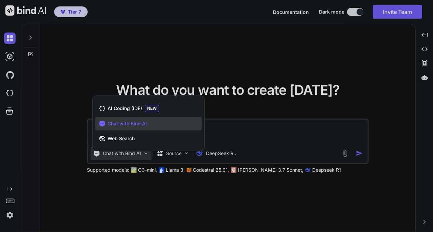
click at [245, 139] on div at bounding box center [216, 116] width 433 height 232
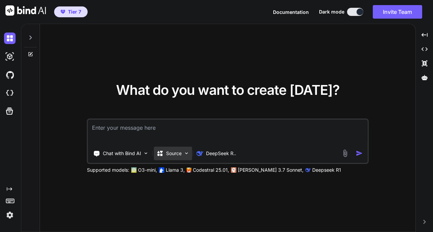
click at [173, 158] on div "Source" at bounding box center [173, 153] width 38 height 14
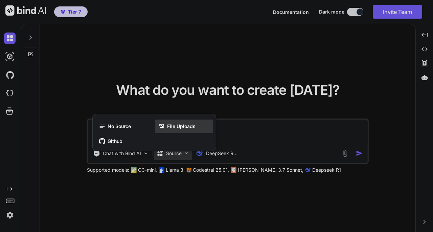
click at [181, 122] on div "File Uploads" at bounding box center [184, 126] width 58 height 14
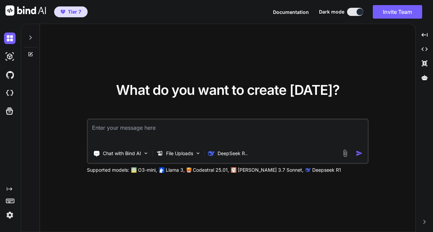
click at [344, 155] on img at bounding box center [345, 153] width 8 height 8
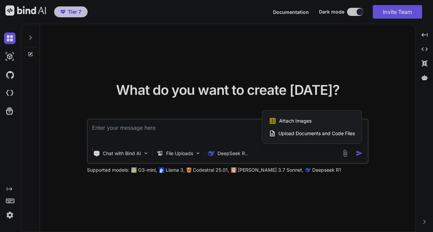
click at [305, 135] on span "Upload Documents and Code Files" at bounding box center [316, 133] width 76 height 7
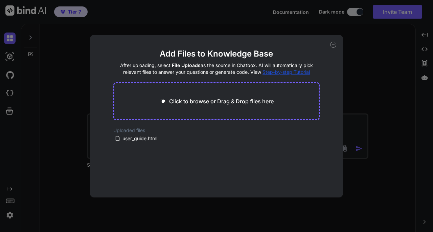
click at [10, 75] on div "Add Files to Knowledge Base After uploading, select File Uploads as the source …" at bounding box center [216, 116] width 433 height 232
type textarea "x"
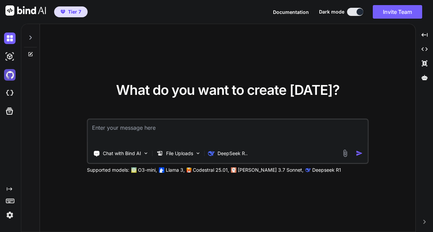
click at [13, 77] on img at bounding box center [10, 75] width 12 height 12
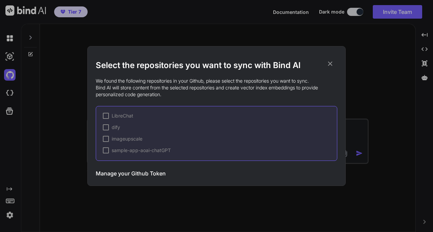
click at [103, 115] on div at bounding box center [106, 116] width 6 height 6
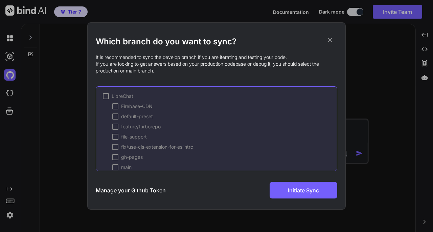
click at [106, 96] on div at bounding box center [106, 96] width 6 height 6
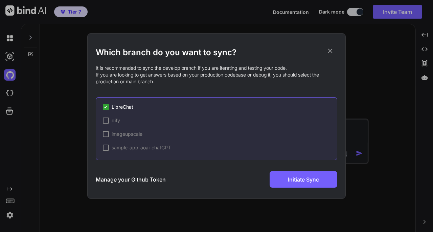
click at [328, 49] on icon at bounding box center [329, 50] width 7 height 7
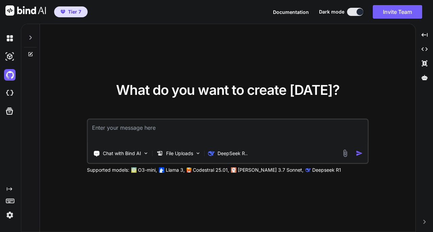
click at [11, 216] on img at bounding box center [10, 215] width 12 height 12
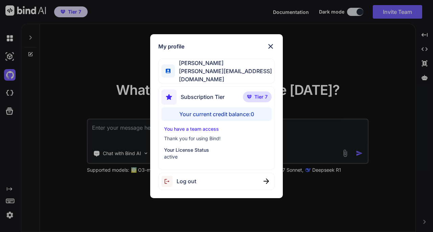
drag, startPoint x: 429, startPoint y: 70, endPoint x: 424, endPoint y: 69, distance: 5.2
click at [428, 69] on div "My profile Kerwin Luk kerwin.workac@gmail.com Subscription Tier Tier 7 Your cur…" at bounding box center [216, 116] width 433 height 232
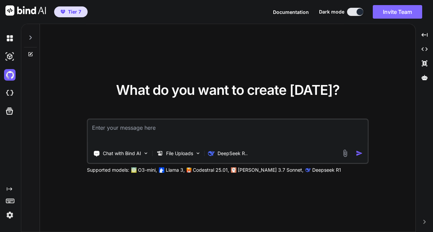
click at [395, 14] on button "Invite Team" at bounding box center [397, 12] width 49 height 14
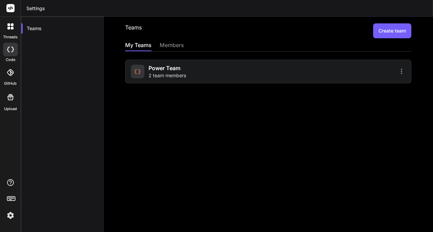
click at [371, 75] on div at bounding box center [337, 71] width 135 height 8
click at [401, 73] on icon at bounding box center [401, 71] width 1 height 5
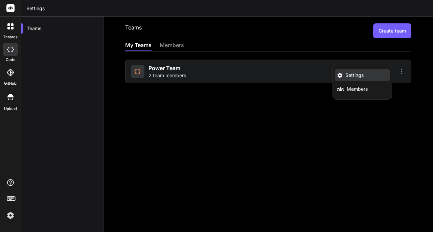
click at [359, 75] on li "Settings" at bounding box center [362, 75] width 55 height 12
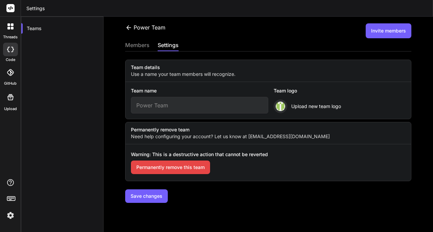
click at [136, 50] on div "members" at bounding box center [137, 45] width 24 height 9
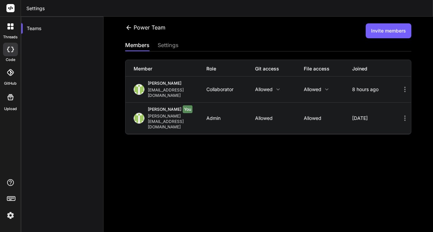
click at [268, 87] on p "Allowed" at bounding box center [279, 89] width 49 height 5
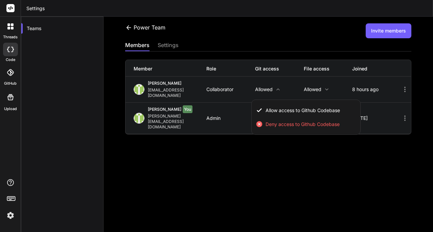
click at [273, 154] on div at bounding box center [216, 116] width 433 height 232
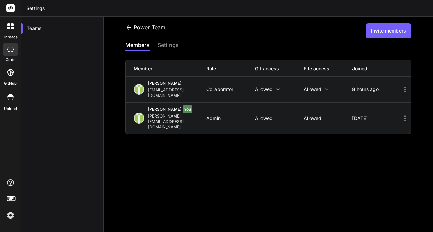
click at [324, 87] on icon at bounding box center [326, 89] width 5 height 5
click at [235, 142] on div at bounding box center [216, 116] width 433 height 232
click at [261, 110] on div "Kerwin Luk You kerwin.workac@gmail.com Admin Allowed Allowed 2 days ago" at bounding box center [267, 117] width 285 height 31
click at [266, 88] on p "Allowed" at bounding box center [279, 89] width 49 height 5
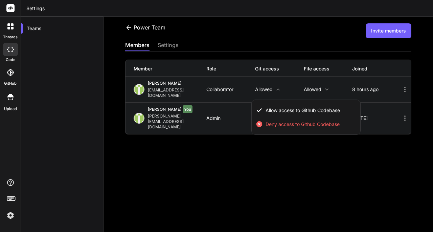
click at [264, 152] on div at bounding box center [216, 116] width 433 height 232
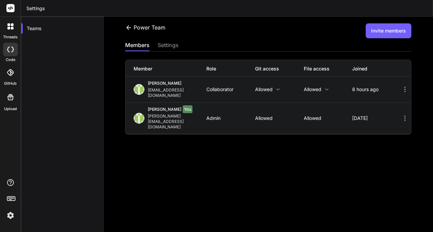
click at [12, 76] on div at bounding box center [10, 72] width 15 height 15
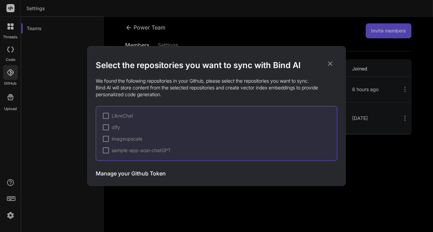
click at [19, 214] on div "Select the repositories you want to sync with Bind AI We found the following re…" at bounding box center [216, 116] width 433 height 232
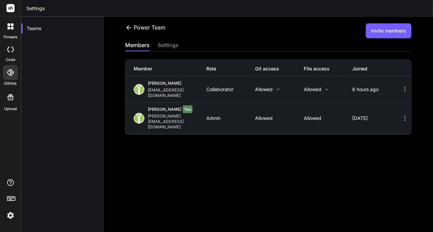
click at [9, 214] on img at bounding box center [11, 215] width 12 height 12
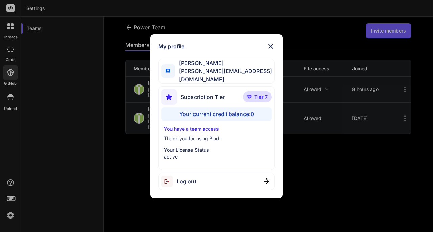
click at [269, 47] on img at bounding box center [271, 46] width 8 height 8
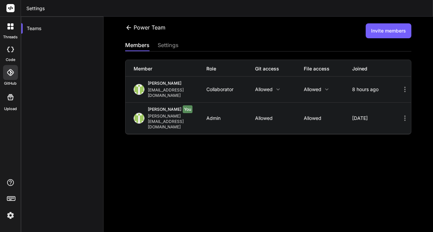
click at [10, 72] on icon at bounding box center [10, 72] width 7 height 7
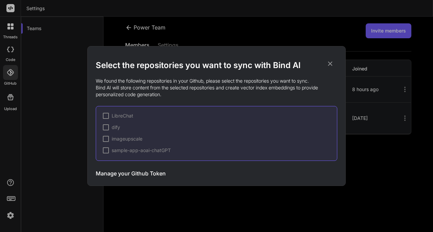
click at [131, 175] on h3 "Manage your Github Token" at bounding box center [131, 173] width 70 height 8
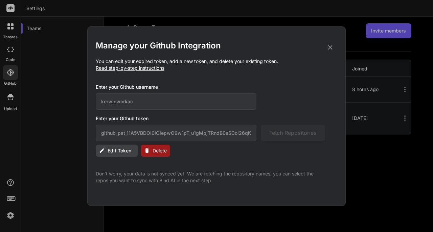
drag, startPoint x: 0, startPoint y: 213, endPoint x: 3, endPoint y: 216, distance: 4.6
click at [0, 214] on div "Manage your Github Integration You can edit your expired token, add a new token…" at bounding box center [216, 116] width 433 height 232
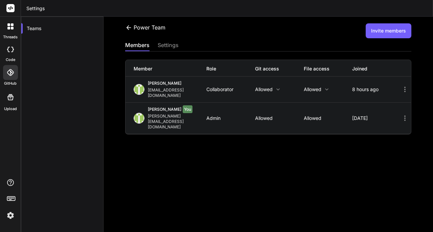
click at [7, 217] on img at bounding box center [11, 215] width 12 height 12
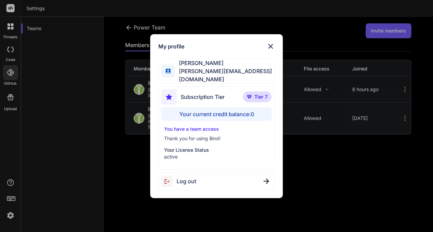
click at [215, 177] on div "Log out" at bounding box center [216, 181] width 116 height 17
click at [269, 47] on img at bounding box center [271, 46] width 8 height 8
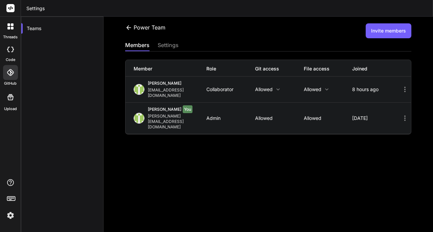
click at [8, 212] on img at bounding box center [11, 215] width 12 height 12
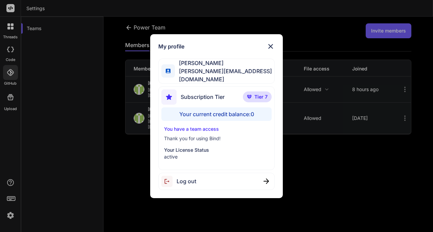
click at [190, 179] on span "Log out" at bounding box center [187, 181] width 20 height 8
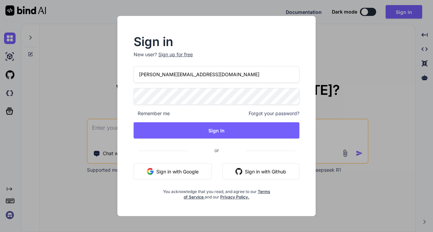
click at [213, 77] on input "kerwin.workac@gmail.com" at bounding box center [217, 74] width 166 height 17
type input "kerwinluk@gmail.com"
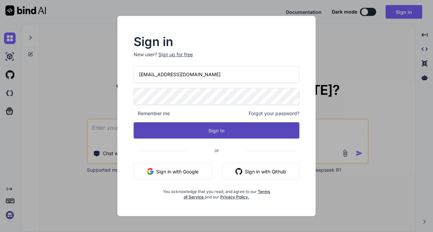
click at [206, 130] on button "Sign In" at bounding box center [217, 130] width 166 height 16
click at [206, 133] on button "Sign In" at bounding box center [217, 130] width 166 height 16
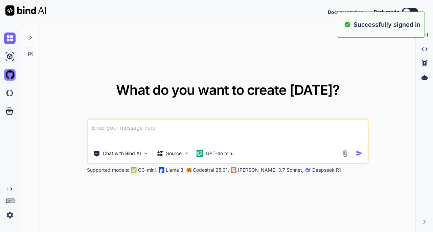
click at [12, 77] on div "Created with Pixso. What do you want to create today? Chat with Bind AI Source …" at bounding box center [216, 128] width 433 height 208
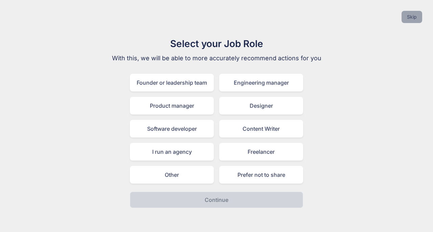
click at [412, 15] on button "Skip" at bounding box center [412, 17] width 21 height 12
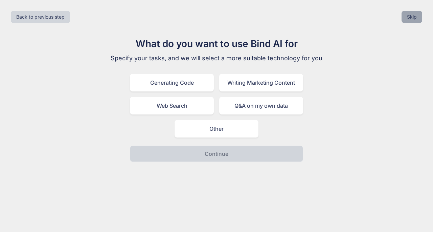
click at [413, 17] on button "Skip" at bounding box center [412, 17] width 21 height 12
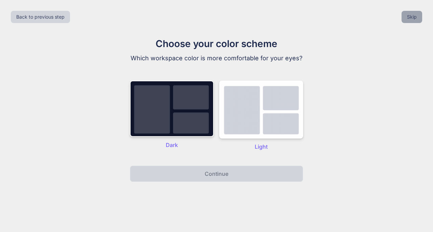
click at [415, 19] on button "Skip" at bounding box center [412, 17] width 21 height 12
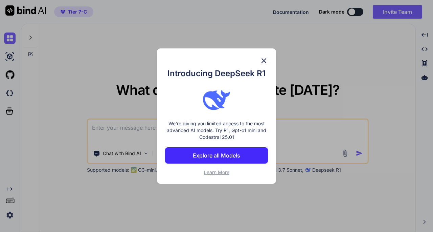
click at [413, 18] on div "Introducing DeepSeek R1 We're giving you limited access to the most advanced AI…" at bounding box center [216, 116] width 433 height 232
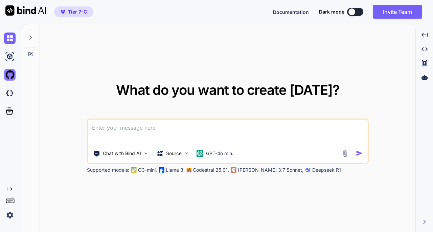
click at [7, 73] on img at bounding box center [10, 75] width 12 height 12
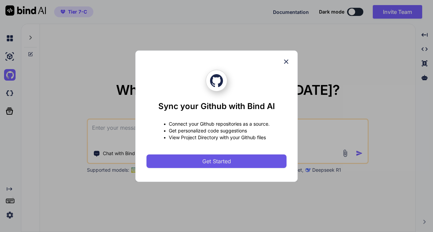
click at [205, 159] on span "Get Started" at bounding box center [216, 161] width 29 height 8
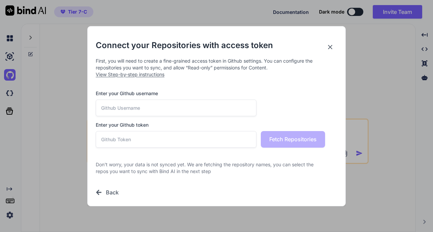
click at [329, 46] on icon at bounding box center [329, 46] width 7 height 7
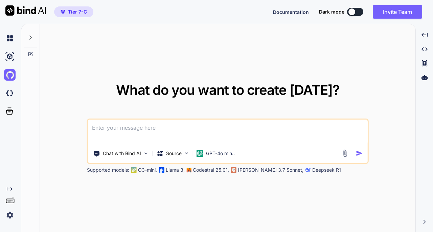
click at [12, 216] on img at bounding box center [10, 215] width 12 height 12
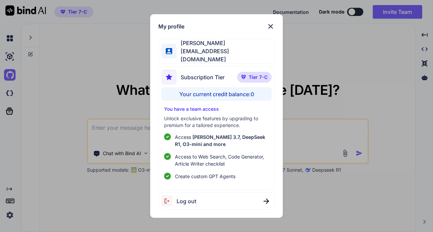
click at [268, 28] on img at bounding box center [271, 26] width 8 height 8
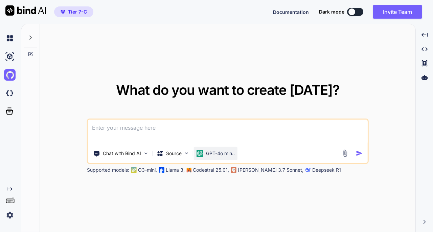
click at [208, 153] on p "GPT-4o min.." at bounding box center [220, 153] width 29 height 7
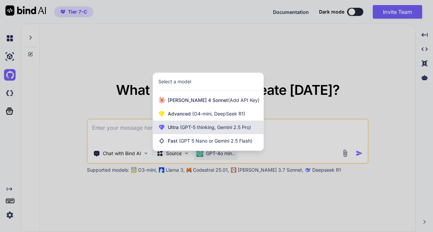
click at [216, 129] on span "(GPT-5 thinking, Gemini 2.5 Pro)" at bounding box center [215, 127] width 72 height 6
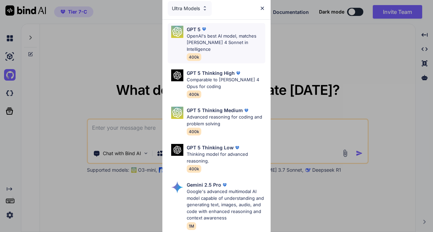
click at [223, 31] on div "GPT 5" at bounding box center [226, 29] width 78 height 7
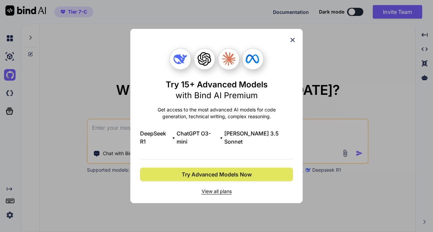
click at [218, 170] on span "Try Advanced Models Now" at bounding box center [217, 174] width 70 height 8
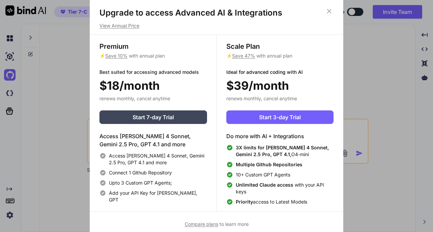
click at [337, 10] on div "Upgrade to access Advanced AI & Integrations View Annual Price" at bounding box center [216, 18] width 253 height 22
click at [323, 10] on h1 "Upgrade to access Advanced AI & Integrations" at bounding box center [216, 12] width 234 height 11
click at [326, 9] on div "Upgrade to access Advanced AI & Integrations View Annual Price Premium ⚡ Save 1…" at bounding box center [216, 117] width 253 height 220
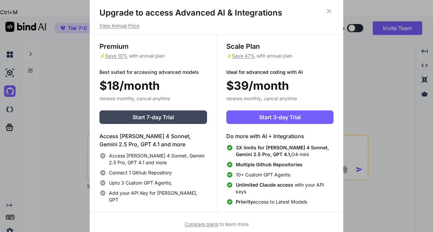
click at [329, 10] on icon at bounding box center [328, 10] width 7 height 7
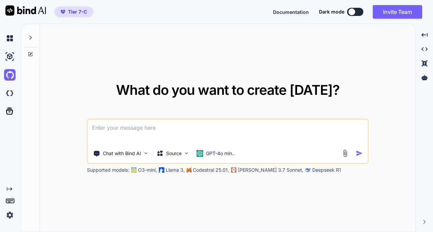
click at [329, 10] on span "Dark mode" at bounding box center [331, 11] width 25 height 7
click at [209, 152] on p "GPT-4o min.." at bounding box center [220, 153] width 29 height 7
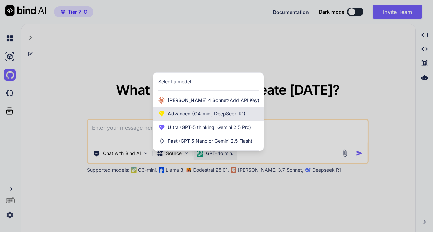
click at [203, 114] on span "(O4-mini, DeepSeek R1)" at bounding box center [218, 114] width 54 height 6
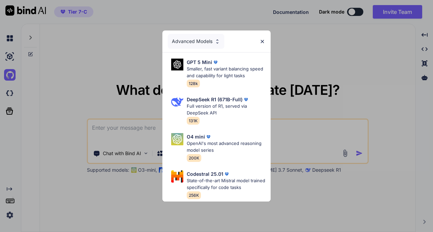
click at [201, 41] on div "Advanced Models" at bounding box center [196, 41] width 56 height 15
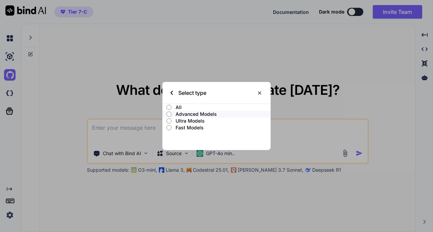
click at [183, 107] on p "All" at bounding box center [223, 107] width 95 height 7
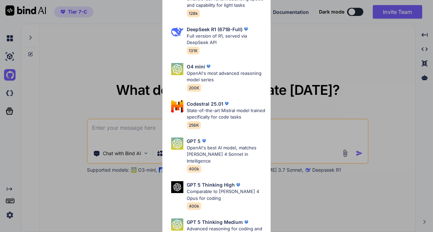
scroll to position [203, 0]
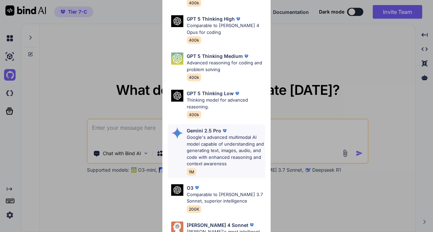
click at [207, 153] on p "Google's advanced multimodal AI model capable of understanding and generating t…" at bounding box center [226, 150] width 78 height 33
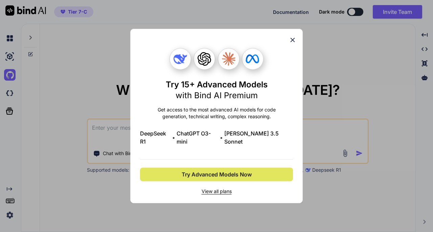
scroll to position [0, 0]
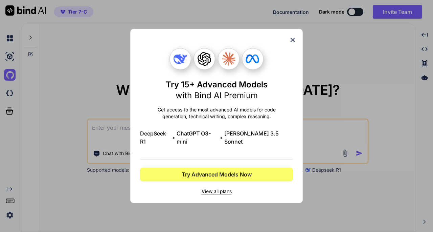
click at [296, 43] on div "Try 15+ Advanced Models with Bind AI Premium Get access to the most advanced AI…" at bounding box center [216, 116] width 173 height 174
click at [293, 42] on icon at bounding box center [293, 40] width 4 height 4
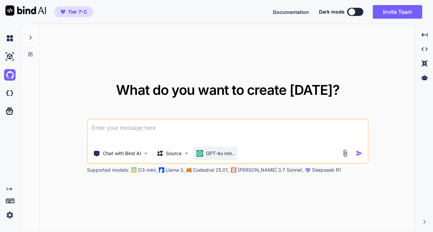
click at [214, 151] on p "GPT-4o min.." at bounding box center [220, 153] width 29 height 7
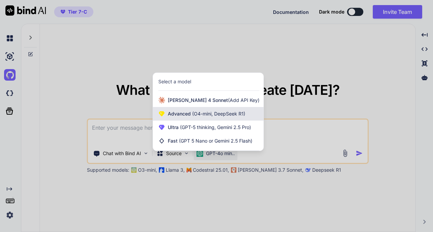
click at [226, 115] on span "(O4-mini, DeepSeek R1)" at bounding box center [218, 114] width 54 height 6
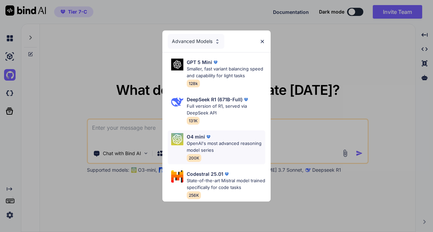
click at [213, 144] on p "OpenAI's most advanced reasoning model series" at bounding box center [226, 146] width 78 height 13
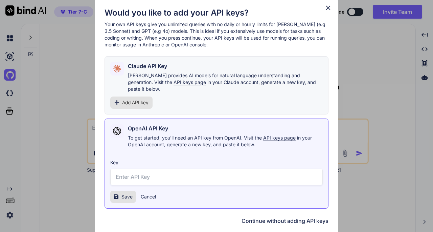
click at [150, 68] on h2 "Claude API Key" at bounding box center [147, 66] width 39 height 8
click at [329, 12] on icon at bounding box center [327, 7] width 7 height 7
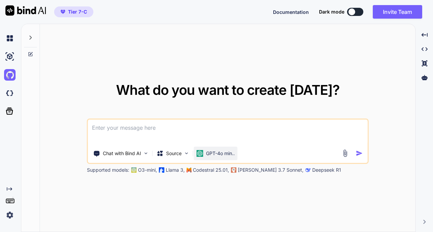
drag, startPoint x: 237, startPoint y: 133, endPoint x: 234, endPoint y: 146, distance: 13.8
click at [238, 133] on textarea at bounding box center [228, 131] width 280 height 25
click at [177, 155] on p "Source" at bounding box center [174, 153] width 16 height 7
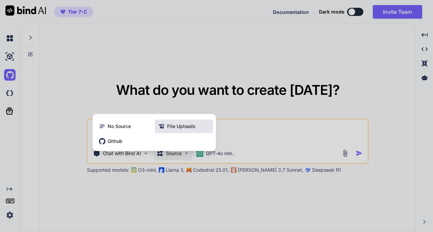
click at [174, 126] on span "File Uploads" at bounding box center [181, 126] width 28 height 7
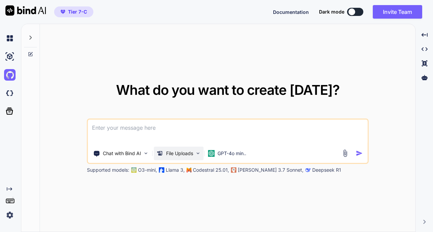
click at [172, 154] on p "File Uploads" at bounding box center [179, 153] width 27 height 7
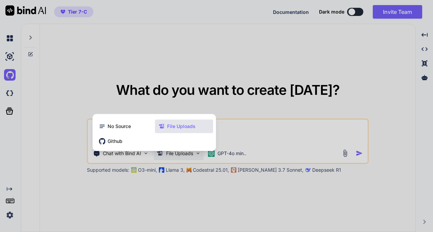
drag, startPoint x: 330, startPoint y: 145, endPoint x: 340, endPoint y: 151, distance: 10.9
click at [331, 145] on div at bounding box center [216, 116] width 433 height 232
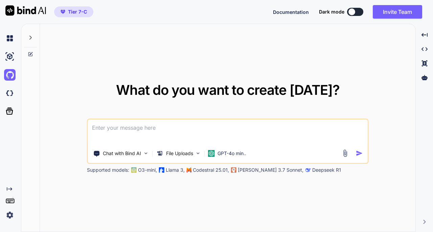
click at [345, 154] on img at bounding box center [345, 153] width 8 height 8
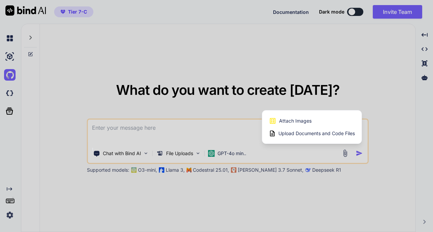
click at [311, 135] on span "Upload Documents and Code Files" at bounding box center [316, 133] width 76 height 7
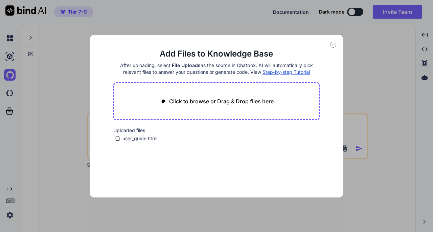
click at [336, 43] on icon at bounding box center [333, 45] width 6 height 6
type textarea "x"
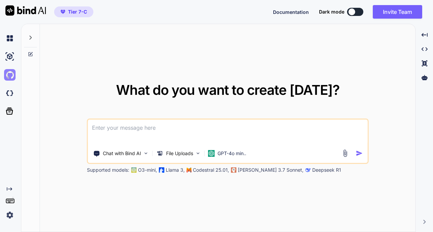
click at [9, 71] on img at bounding box center [10, 75] width 12 height 12
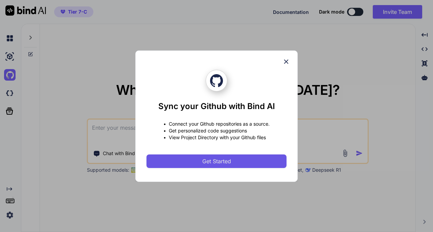
click at [241, 163] on button "Get Started" at bounding box center [216, 161] width 140 height 14
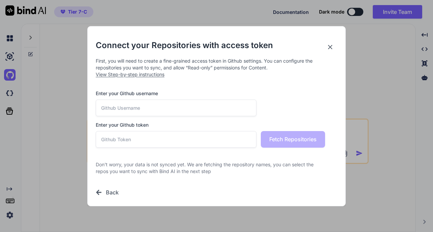
click at [332, 49] on icon at bounding box center [329, 46] width 7 height 7
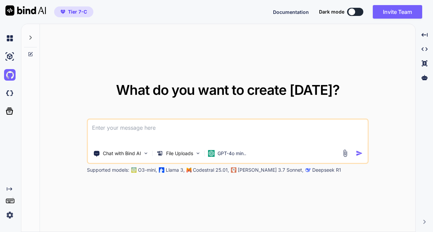
click at [8, 215] on img at bounding box center [10, 215] width 12 height 12
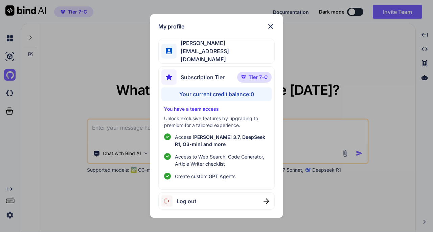
click at [267, 27] on img at bounding box center [271, 26] width 8 height 8
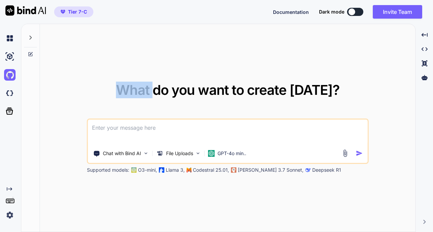
click at [267, 27] on div "What do you want to create today? Chat with Bind AI File Uploads GPT-4o min.. S…" at bounding box center [227, 128] width 375 height 208
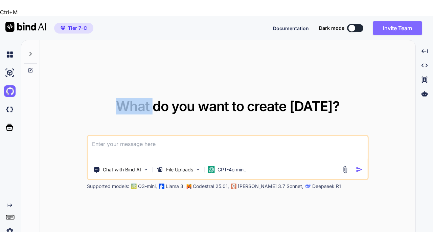
drag, startPoint x: 399, startPoint y: 11, endPoint x: 393, endPoint y: 16, distance: 7.5
click at [399, 21] on button "Invite Team" at bounding box center [397, 28] width 49 height 14
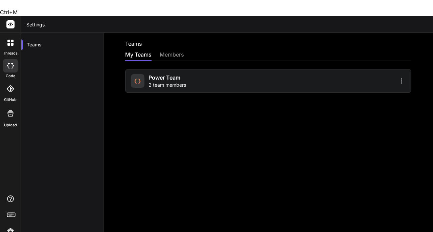
click at [225, 73] on div "Power Team 2 team members" at bounding box center [198, 80] width 135 height 15
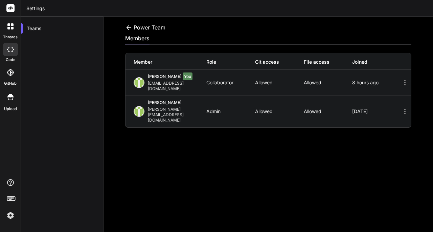
click at [266, 81] on p "Allowed" at bounding box center [279, 82] width 49 height 5
click at [265, 82] on div "Kerwin Luk You kerwinluk@gmail.com Collaborator Allowed Allowed 8 hours ago" at bounding box center [267, 83] width 285 height 26
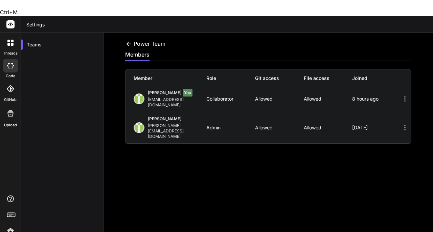
click at [263, 125] on p "Allowed" at bounding box center [279, 127] width 49 height 5
click at [312, 86] on div "Kerwin Luk You kerwinluk@gmail.com Collaborator Allowed Allowed 8 hours ago" at bounding box center [267, 99] width 285 height 26
click at [314, 86] on div "Kerwin Luk You kerwinluk@gmail.com Collaborator Allowed Allowed 8 hours ago" at bounding box center [267, 99] width 285 height 26
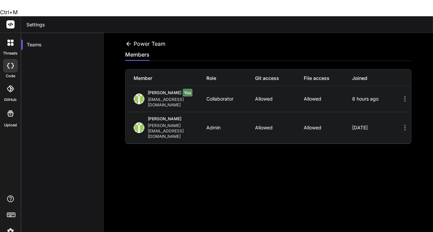
click at [401, 95] on icon at bounding box center [405, 99] width 8 height 8
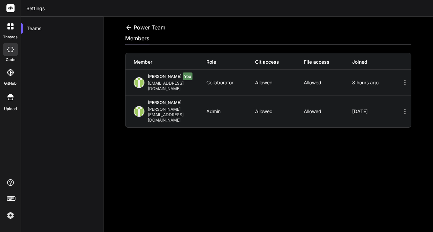
click at [399, 84] on div "Kerwin Luk You kerwinluk@gmail.com Collaborator Allowed Allowed 8 hours ago" at bounding box center [267, 83] width 285 height 26
drag, startPoint x: 398, startPoint y: 84, endPoint x: 323, endPoint y: 83, distance: 74.8
click at [398, 83] on div "Kerwin Luk You kerwinluk@gmail.com Collaborator Allowed Allowed 8 hours ago" at bounding box center [267, 83] width 285 height 26
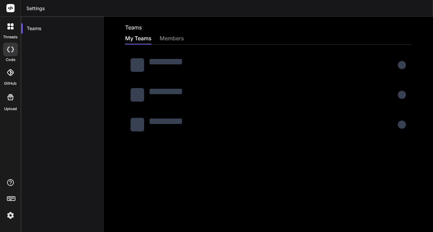
click at [12, 77] on div at bounding box center [10, 72] width 15 height 15
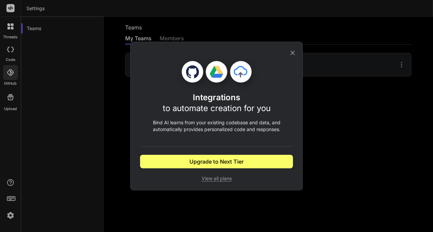
click at [291, 54] on icon at bounding box center [292, 52] width 7 height 7
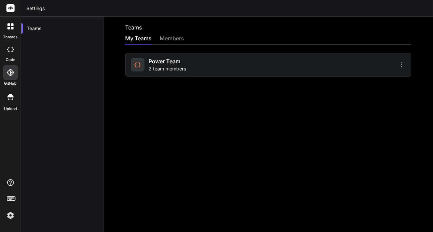
click at [16, 9] on div at bounding box center [10, 8] width 21 height 17
click at [5, 27] on div at bounding box center [10, 26] width 14 height 14
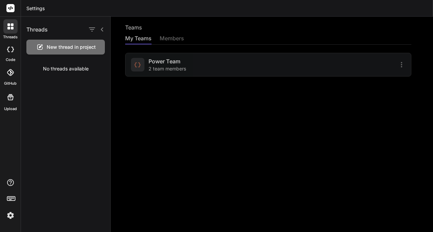
click at [47, 42] on div "New thread in project" at bounding box center [65, 47] width 78 height 15
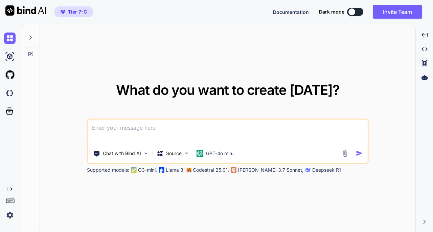
click at [345, 153] on img at bounding box center [345, 153] width 8 height 8
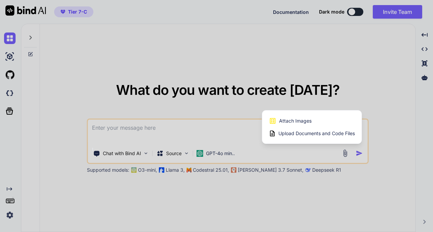
click at [310, 132] on span "Upload Documents and Code Files" at bounding box center [316, 133] width 76 height 7
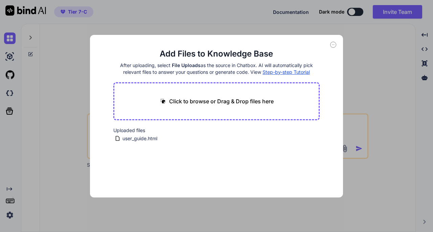
click at [336, 44] on icon at bounding box center [333, 45] width 6 height 6
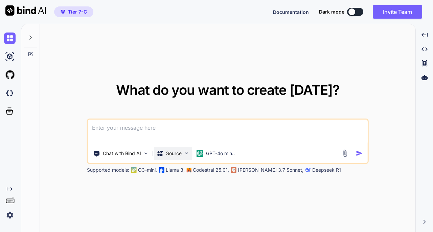
click at [164, 153] on div "Source" at bounding box center [169, 153] width 25 height 7
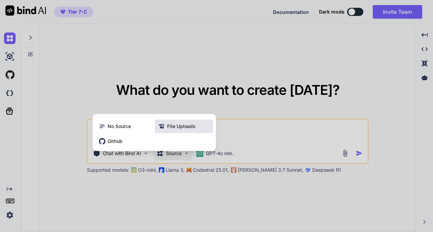
click at [179, 127] on span "File Uploads" at bounding box center [181, 126] width 28 height 7
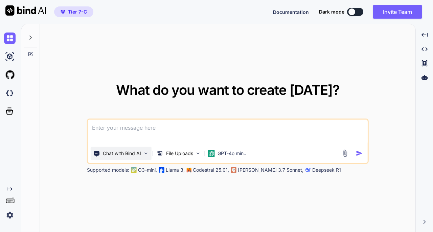
click at [137, 152] on p "Chat with Bind AI" at bounding box center [122, 153] width 38 height 7
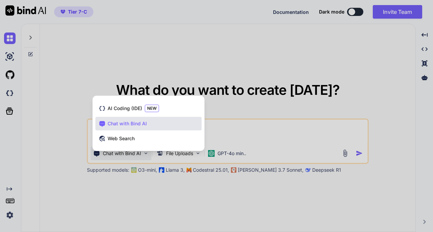
click at [292, 140] on div at bounding box center [216, 116] width 433 height 232
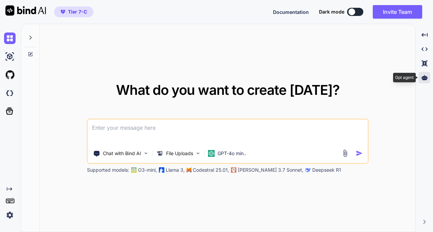
click at [419, 78] on div at bounding box center [424, 78] width 12 height 12
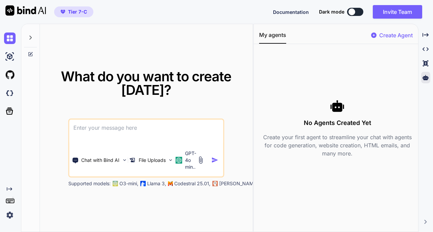
click at [336, 141] on p "Create your first agent to streamline your chat with agents for code generation…" at bounding box center [337, 145] width 156 height 24
click at [394, 36] on p "Create Agent" at bounding box center [395, 35] width 33 height 8
type textarea "x"
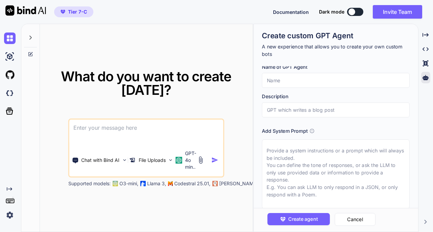
scroll to position [4, 0]
click at [189, 169] on p "GPT-4o min.." at bounding box center [190, 160] width 11 height 20
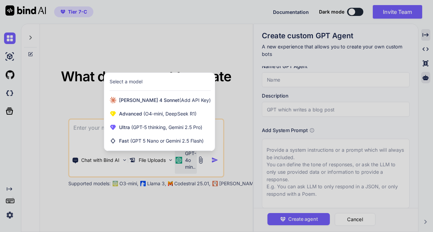
drag, startPoint x: 429, startPoint y: 34, endPoint x: 426, endPoint y: 35, distance: 3.4
click at [429, 35] on div at bounding box center [216, 116] width 433 height 232
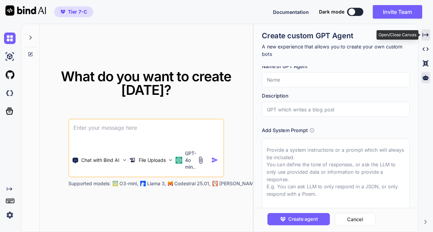
click at [426, 35] on icon at bounding box center [425, 35] width 6 height 4
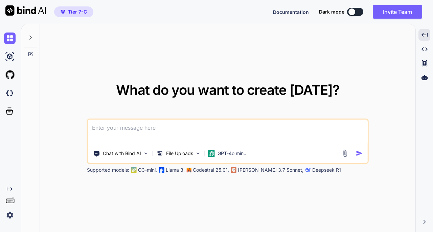
click at [6, 214] on img at bounding box center [10, 215] width 12 height 12
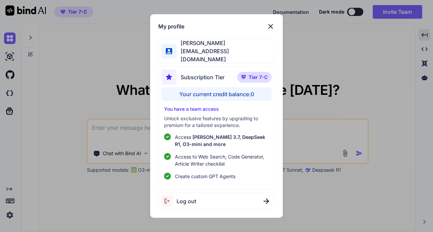
click at [212, 139] on p "Access [PERSON_NAME] 3.7, DeepSeek R1, O3-mini and more" at bounding box center [222, 140] width 94 height 14
click at [214, 137] on span "[PERSON_NAME] 3.7, DeepSeek R1, O3-mini and more" at bounding box center [220, 140] width 90 height 13
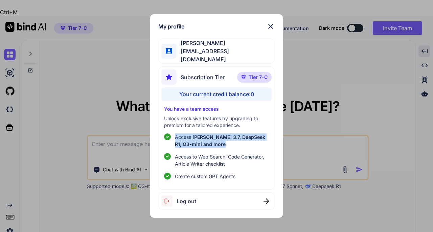
click at [214, 137] on span "[PERSON_NAME] 3.7, DeepSeek R1, O3-mini and more" at bounding box center [220, 140] width 90 height 13
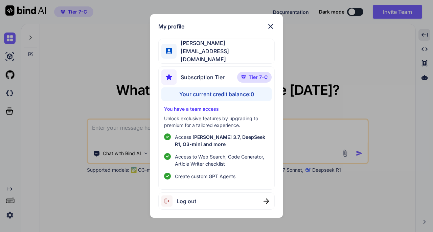
click at [204, 108] on p "You have a team access" at bounding box center [216, 109] width 105 height 7
click at [211, 137] on span "[PERSON_NAME] 3.7, DeepSeek R1, O3-mini and more" at bounding box center [220, 140] width 90 height 13
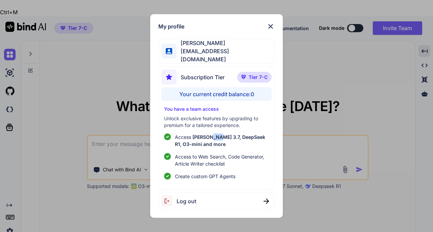
click at [211, 137] on span "[PERSON_NAME] 3.7, DeepSeek R1, O3-mini and more" at bounding box center [220, 140] width 90 height 13
click at [220, 162] on span "Access to Web Search, Code Generator, Article Writer checklist" at bounding box center [222, 160] width 94 height 14
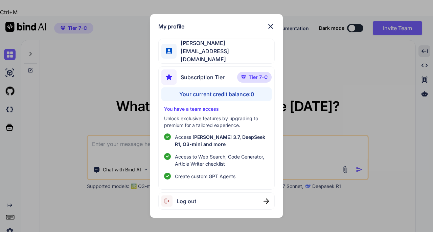
click at [320, 134] on div "My profile [PERSON_NAME] [PERSON_NAME][EMAIL_ADDRESS][DOMAIN_NAME] Subscription…" at bounding box center [216, 116] width 433 height 232
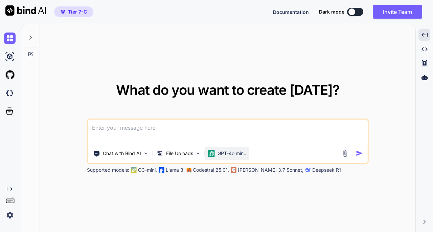
click at [239, 153] on p "GPT-4o min.." at bounding box center [231, 153] width 29 height 7
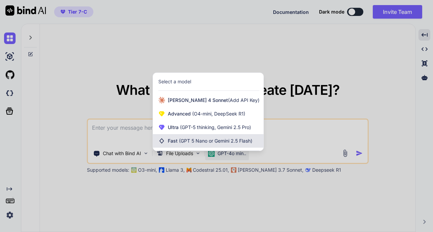
click at [207, 144] on span "Fast (GPT 5 Nano or Gemini 2.5 Flash)" at bounding box center [210, 140] width 85 height 7
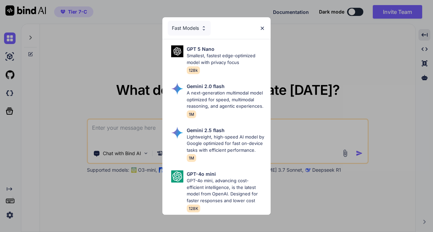
click at [189, 21] on div "Fast Models" at bounding box center [189, 28] width 43 height 15
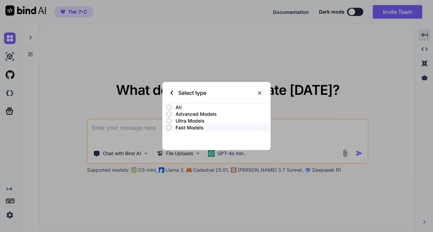
click at [204, 121] on p "Ultra Models" at bounding box center [223, 120] width 95 height 7
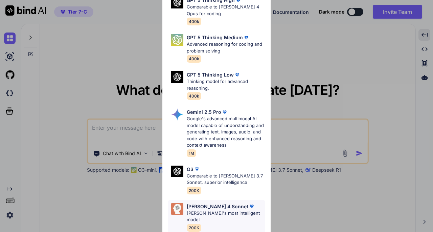
scroll to position [101, 0]
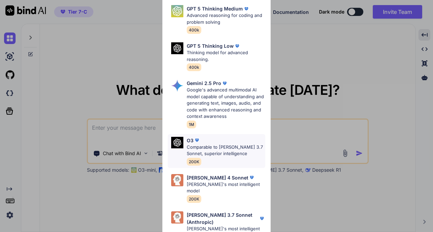
click at [208, 144] on p "Comparable to [PERSON_NAME] 3.7 Sonnet, superior intelligence" at bounding box center [226, 150] width 78 height 13
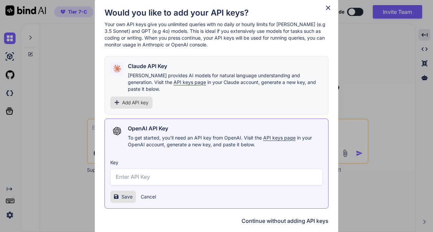
click at [327, 10] on icon at bounding box center [328, 7] width 4 height 4
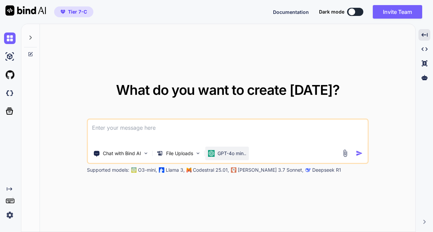
click at [233, 151] on p "GPT-4o min.." at bounding box center [231, 153] width 29 height 7
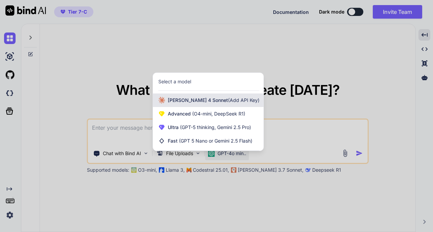
click at [228, 101] on span "(Add API Key)" at bounding box center [243, 100] width 31 height 6
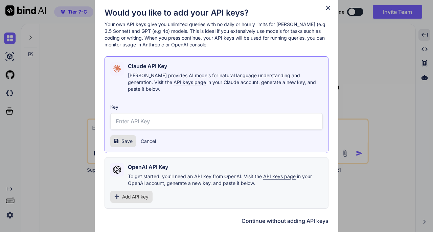
click at [327, 10] on icon at bounding box center [327, 7] width 7 height 7
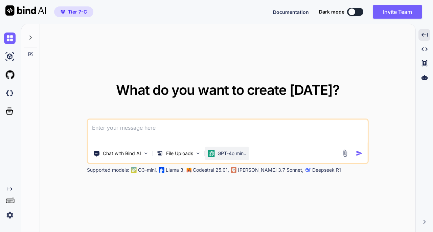
click at [232, 152] on p "GPT-4o min.." at bounding box center [231, 153] width 29 height 7
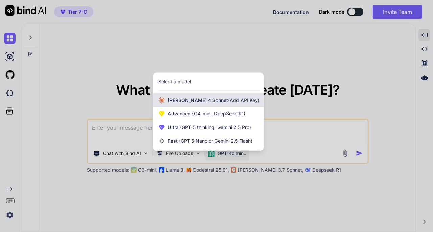
click at [194, 96] on div "Claude 4 Sonnet (Add API Key)" at bounding box center [208, 100] width 111 height 14
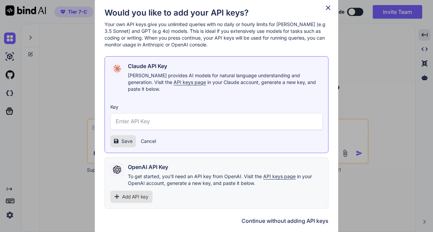
click at [150, 89] on p "Claude provides AI models for natural language understanding and generation. Vi…" at bounding box center [225, 82] width 195 height 20
click at [327, 12] on icon at bounding box center [327, 7] width 7 height 7
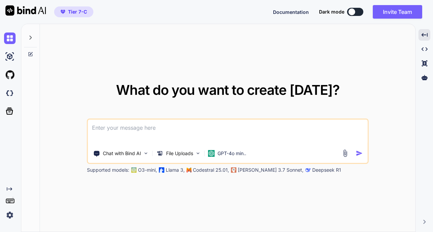
click at [224, 160] on div "Chat with Bind AI File Uploads GPT-4o min.." at bounding box center [228, 140] width 282 height 45
click at [223, 154] on p "GPT-4o min.." at bounding box center [231, 153] width 29 height 7
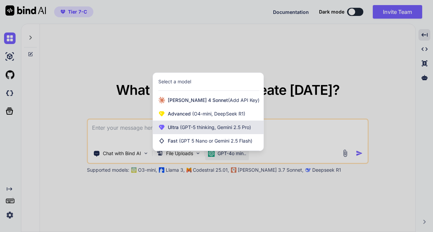
click at [198, 126] on span "(GPT-5 thinking, Gemini 2.5 Pro)" at bounding box center [215, 127] width 72 height 6
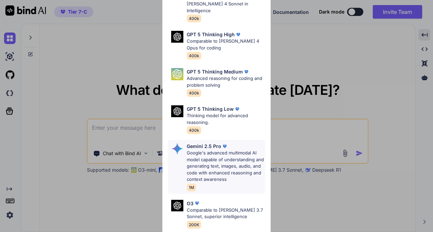
scroll to position [101, 0]
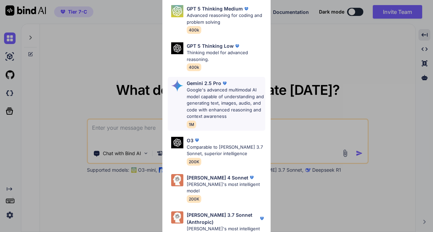
click at [217, 107] on p "Google's advanced multimodal AI model capable of understanding and generating t…" at bounding box center [226, 103] width 78 height 33
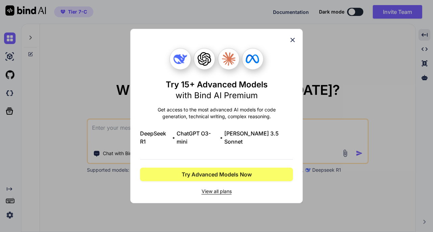
click at [294, 42] on icon at bounding box center [293, 40] width 4 height 4
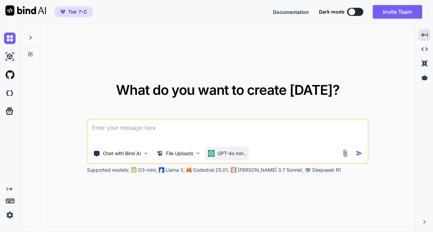
click at [223, 154] on p "GPT-4o min.." at bounding box center [231, 153] width 29 height 7
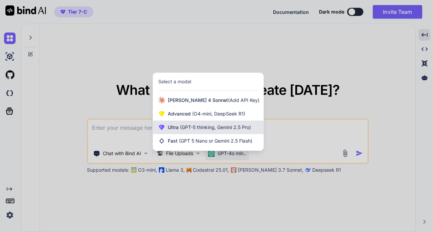
click at [224, 126] on span "(GPT-5 thinking, Gemini 2.5 Pro)" at bounding box center [215, 127] width 72 height 6
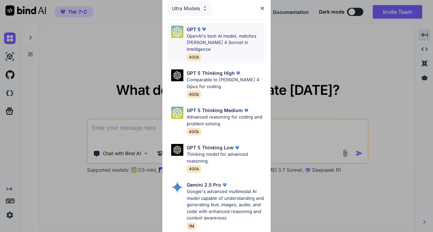
click at [226, 40] on p "OpenAI's best AI model, matches [PERSON_NAME] 4 Sonnet in Intelligence" at bounding box center [226, 43] width 78 height 20
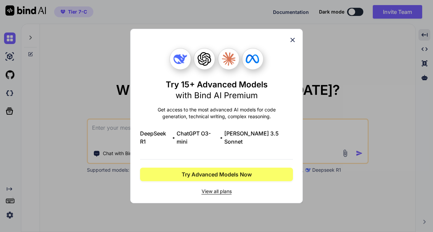
click at [297, 50] on div "Try 15+ Advanced Models with Bind AI Premium Get access to the most advanced AI…" at bounding box center [216, 116] width 173 height 174
click at [289, 44] on icon at bounding box center [292, 39] width 7 height 7
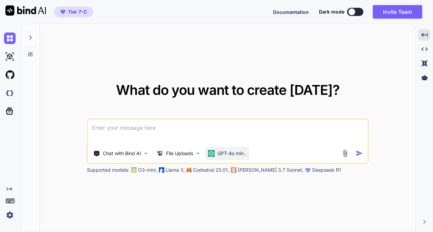
click at [231, 154] on p "GPT-4o min.." at bounding box center [231, 153] width 29 height 7
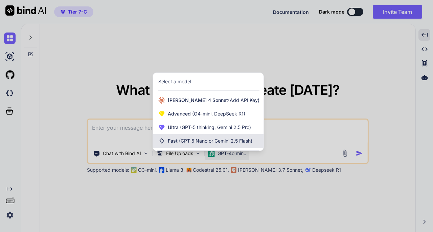
click at [204, 140] on span "(GPT 5 Nano or Gemini 2.5 Flash)" at bounding box center [215, 141] width 73 height 6
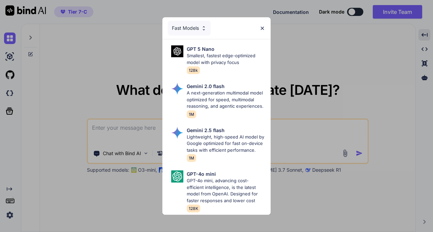
click at [194, 21] on div "Fast Models" at bounding box center [189, 28] width 43 height 15
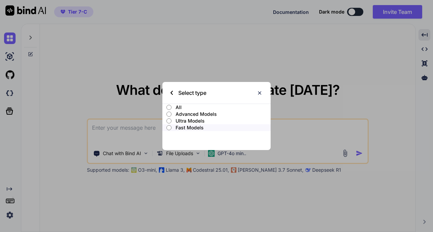
click at [178, 107] on p "All" at bounding box center [223, 107] width 95 height 7
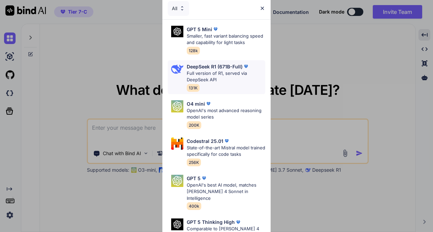
click at [217, 73] on p "Full version of R1, served via DeepSeek API" at bounding box center [226, 76] width 78 height 13
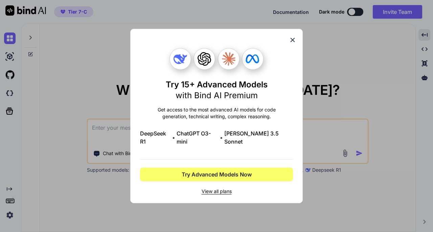
click at [220, 188] on span "View all plans" at bounding box center [216, 191] width 153 height 7
click at [297, 43] on div "Try 15+ Advanced Models with Bind AI Premium Get access to the most advanced AI…" at bounding box center [216, 116] width 173 height 174
click at [292, 44] on icon at bounding box center [292, 39] width 7 height 7
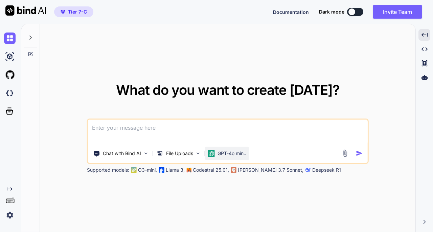
click at [216, 150] on div "GPT-4o min.." at bounding box center [227, 153] width 38 height 7
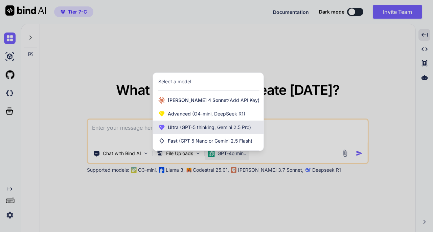
click at [216, 125] on span "(GPT-5 thinking, Gemini 2.5 Pro)" at bounding box center [215, 127] width 72 height 6
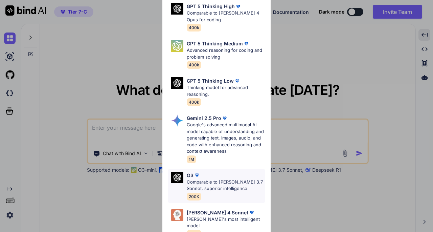
scroll to position [68, 0]
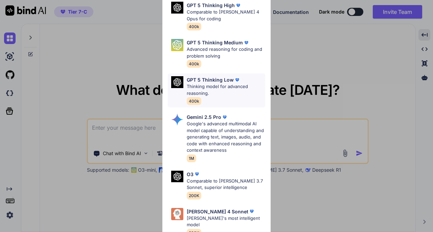
click at [219, 76] on p "GPT 5 Thinking Low" at bounding box center [210, 79] width 47 height 7
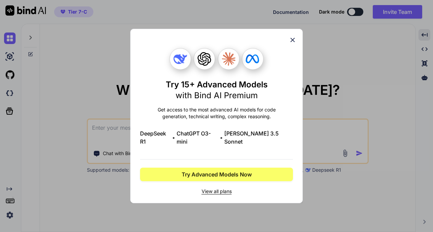
click at [292, 42] on icon at bounding box center [293, 40] width 4 height 4
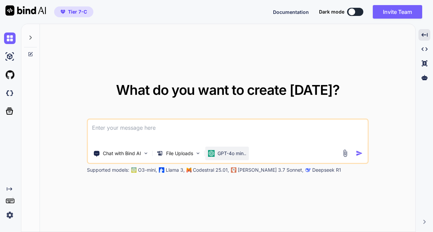
click at [235, 150] on p "GPT-4o min.." at bounding box center [231, 153] width 29 height 7
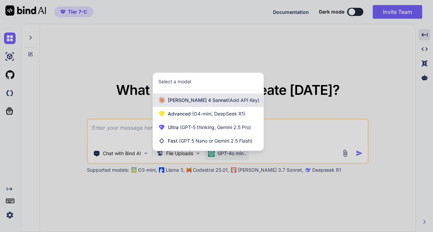
click at [206, 100] on span "Claude 4 Sonnet (Add API Key)" at bounding box center [214, 100] width 92 height 7
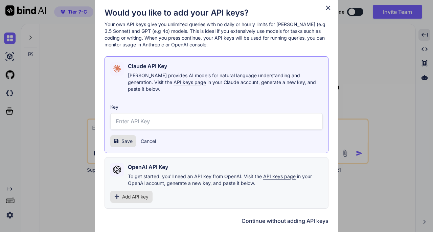
click at [284, 216] on button "Continue without adding API keys" at bounding box center [285, 220] width 87 height 8
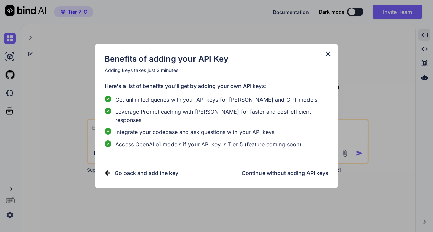
click at [295, 169] on h3 "Continue without adding API keys" at bounding box center [285, 173] width 87 height 8
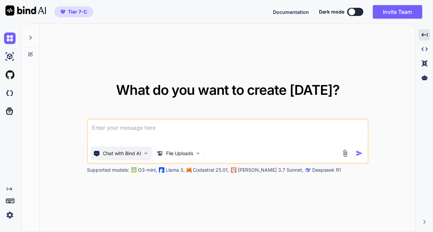
click at [127, 155] on p "Chat with Bind AI" at bounding box center [122, 153] width 38 height 7
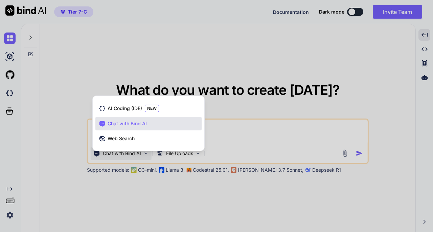
click at [251, 131] on div at bounding box center [216, 116] width 433 height 232
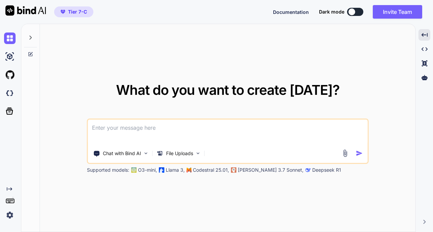
drag, startPoint x: 143, startPoint y: 130, endPoint x: 147, endPoint y: 140, distance: 10.3
click at [143, 130] on textarea at bounding box center [228, 131] width 280 height 25
click at [135, 153] on p "Chat with Bind AI" at bounding box center [122, 153] width 38 height 7
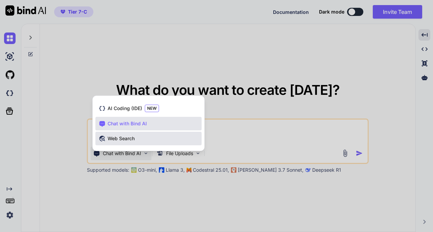
click at [130, 135] on div "Web Search" at bounding box center [148, 139] width 106 height 14
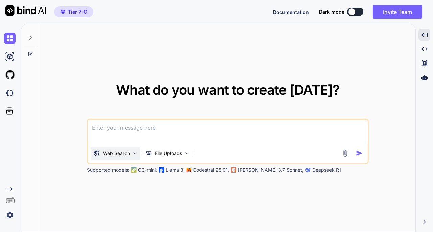
click at [131, 152] on div "Web Search" at bounding box center [116, 153] width 50 height 14
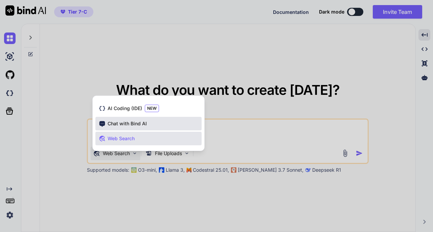
click at [120, 118] on div "Chat with Bind AI" at bounding box center [148, 124] width 106 height 14
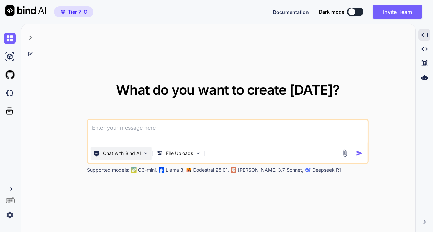
click at [109, 155] on p "Chat with Bind AI" at bounding box center [122, 153] width 38 height 7
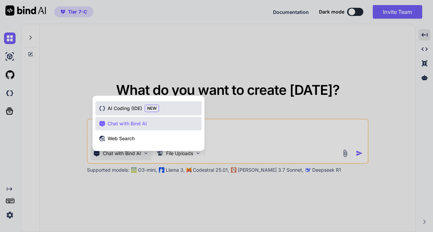
click at [127, 107] on span "AI Coding (IDE)" at bounding box center [125, 108] width 35 height 7
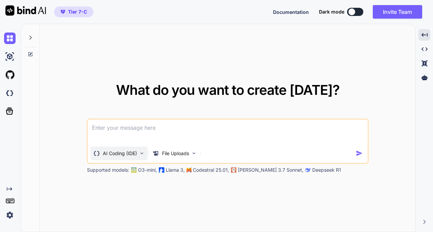
click at [129, 152] on p "AI Coding (IDE)" at bounding box center [120, 153] width 34 height 7
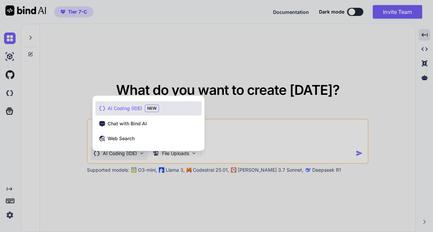
click at [122, 123] on span "Chat with Bind AI" at bounding box center [127, 123] width 39 height 7
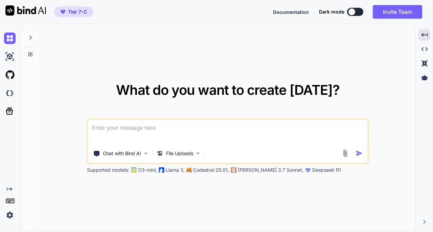
click at [146, 132] on textarea at bounding box center [228, 131] width 280 height 25
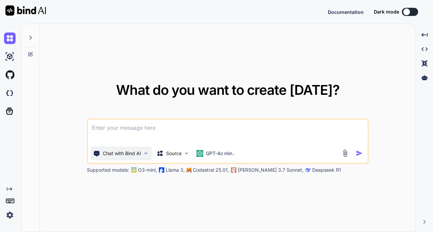
click at [125, 153] on p "Chat with Bind AI" at bounding box center [122, 153] width 38 height 7
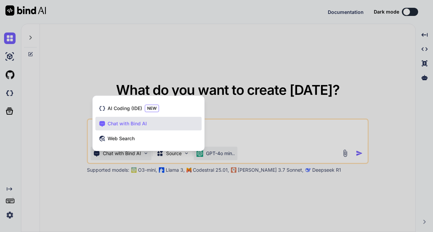
click at [225, 151] on div at bounding box center [216, 116] width 433 height 232
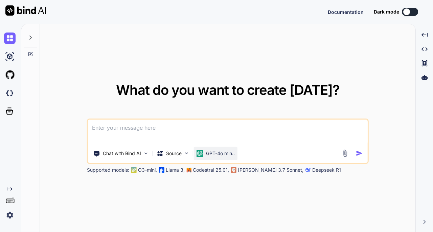
click at [225, 153] on p "GPT-4o min.." at bounding box center [220, 153] width 29 height 7
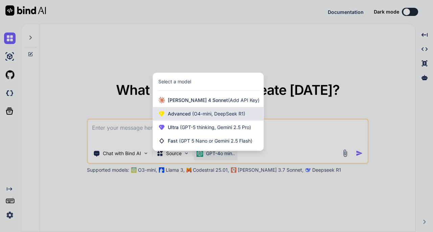
click at [203, 111] on span "(O4-mini, DeepSeek R1)" at bounding box center [218, 114] width 54 height 6
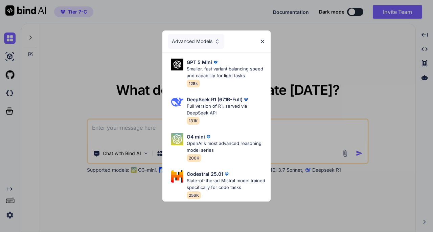
click at [197, 40] on div "Advanced Models" at bounding box center [196, 41] width 56 height 15
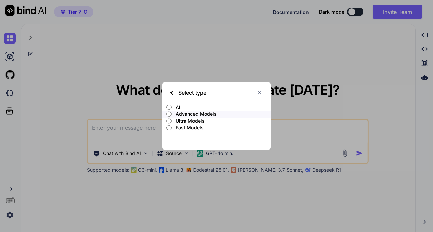
click at [193, 120] on p "Ultra Models" at bounding box center [223, 120] width 95 height 7
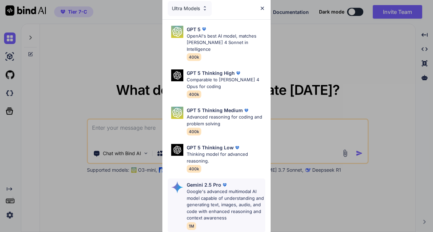
scroll to position [101, 0]
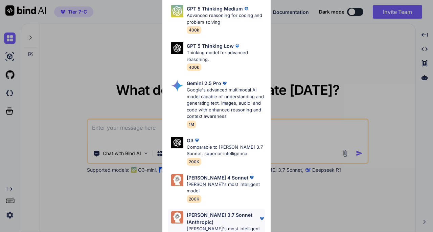
click at [232, 211] on p "[PERSON_NAME] 3.7 Sonnet (Anthropic)" at bounding box center [223, 218] width 72 height 14
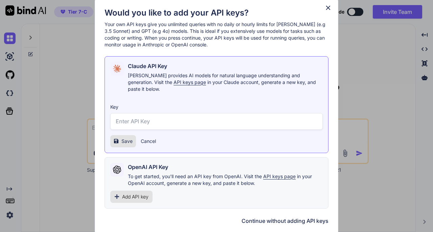
scroll to position [0, 0]
click at [283, 216] on button "Continue without adding API keys" at bounding box center [285, 220] width 87 height 8
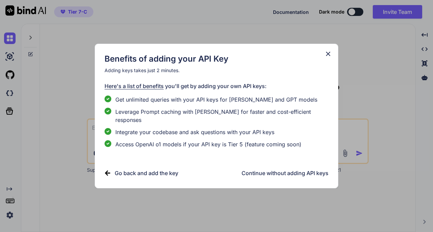
click at [290, 170] on h3 "Continue without adding API keys" at bounding box center [285, 173] width 87 height 8
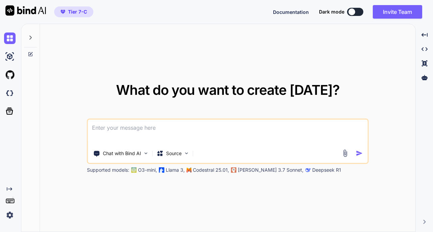
click at [132, 127] on textarea at bounding box center [228, 131] width 280 height 25
click at [179, 148] on div "Source" at bounding box center [173, 153] width 38 height 14
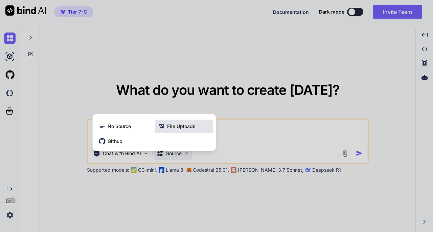
click at [175, 127] on span "File Uploads" at bounding box center [181, 126] width 28 height 7
type textarea "x"
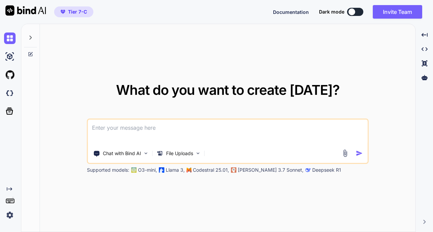
click at [152, 131] on textarea at bounding box center [228, 131] width 280 height 25
type textarea "w"
type textarea "x"
type textarea "wh"
type textarea "x"
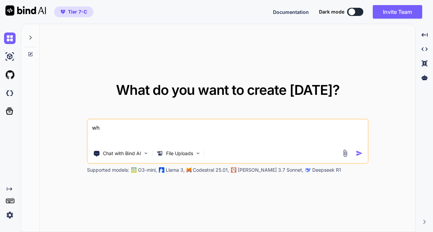
type textarea "wha"
type textarea "x"
type textarea "what"
type textarea "x"
type textarea "what"
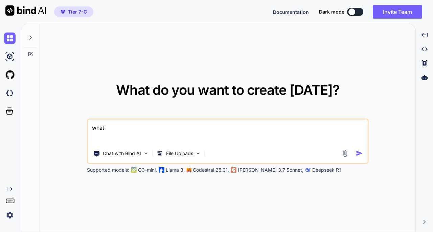
type textarea "x"
type textarea "what i"
type textarea "x"
type textarea "what is"
type textarea "x"
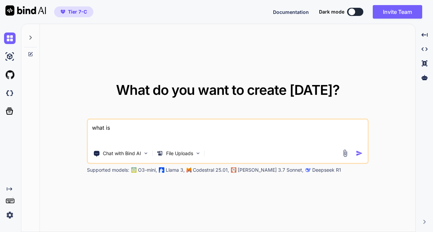
type textarea "what is"
type textarea "x"
type textarea "what is y"
type textarea "x"
type textarea "what is yo"
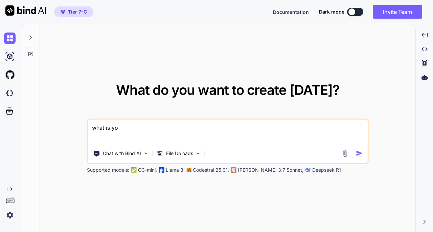
type textarea "x"
type textarea "what is you"
type textarea "x"
type textarea "what is your"
type textarea "x"
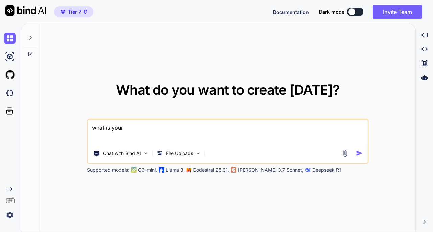
type textarea "what is your"
type textarea "x"
type textarea "what is your n"
type textarea "x"
type textarea "what is your na"
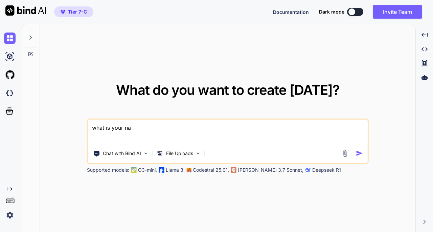
type textarea "x"
type textarea "what is your nam"
type textarea "x"
type textarea "what is your name"
type textarea "x"
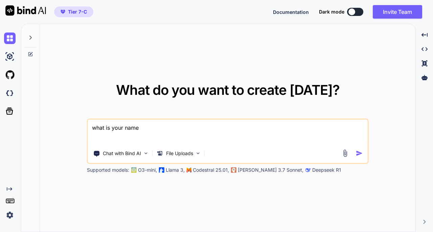
type textarea "what is your name?"
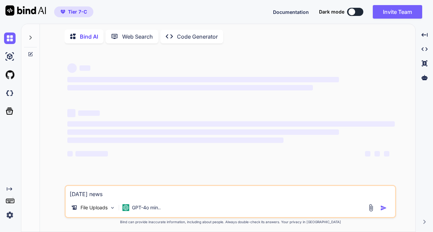
click at [11, 216] on img at bounding box center [10, 215] width 12 height 12
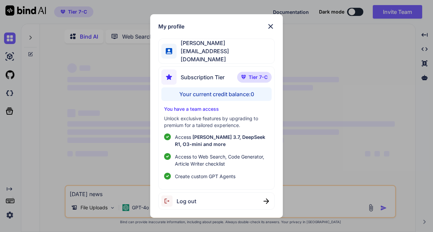
click at [362, 129] on div "My profile [PERSON_NAME] [PERSON_NAME][EMAIL_ADDRESS][DOMAIN_NAME] Subscription…" at bounding box center [216, 116] width 433 height 232
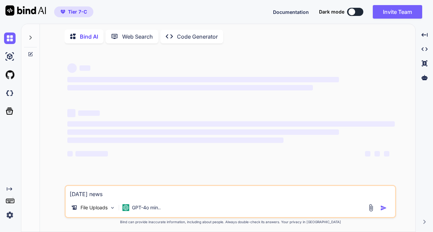
click at [98, 192] on textarea "[DATE] news" at bounding box center [230, 192] width 329 height 12
drag, startPoint x: 100, startPoint y: 194, endPoint x: 55, endPoint y: 190, distance: 44.8
click at [56, 191] on div "‌ ‌ ‌ ‌ ‌ ‌ ‌ ‌ ‌ ‌ ‌ ‌ ‌ ‌ [DATE] news File Uploads GPT-4o min.. Created with …" at bounding box center [230, 141] width 370 height 184
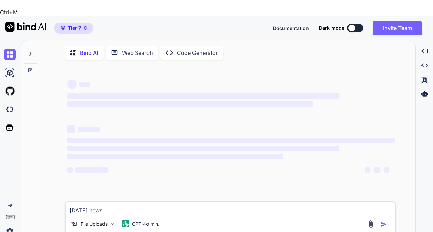
click at [85, 49] on p "Bind AI" at bounding box center [89, 53] width 18 height 8
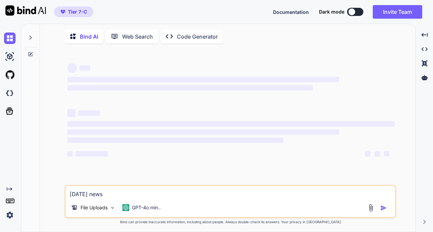
click at [134, 38] on p "Web Search" at bounding box center [137, 36] width 31 height 8
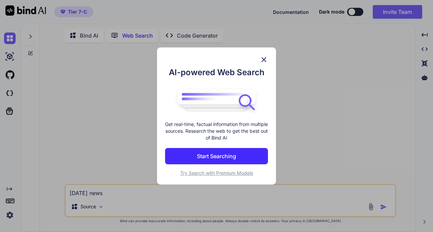
click at [239, 154] on button "Start Searching" at bounding box center [216, 156] width 103 height 16
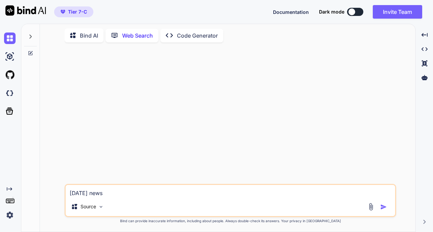
click at [30, 52] on icon at bounding box center [30, 52] width 5 height 5
type textarea "x"
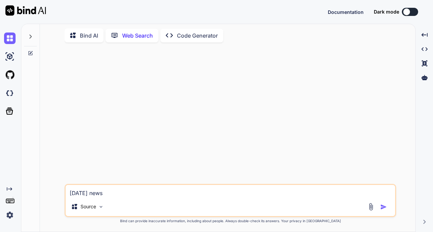
drag, startPoint x: 112, startPoint y: 192, endPoint x: 47, endPoint y: 191, distance: 64.6
click at [47, 191] on div "[DATE] news Source Created with Bind Always check its answers. Privacy in Bind …" at bounding box center [230, 140] width 370 height 184
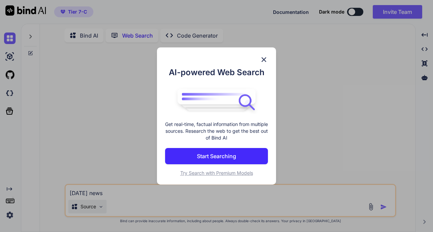
click at [93, 204] on div "AI-powered Web Search Get real-time, factual information from multiple sources.…" at bounding box center [216, 116] width 433 height 232
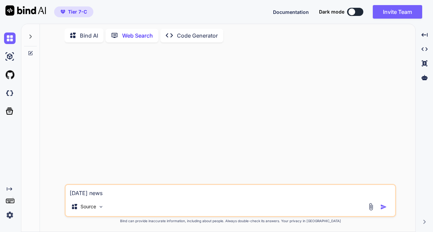
type textarea "x"
drag, startPoint x: 101, startPoint y: 195, endPoint x: 60, endPoint y: 191, distance: 40.8
click at [60, 191] on div "[DATE] news Source Created with Bind Always check its answers. Privacy in Bind …" at bounding box center [230, 140] width 370 height 184
type textarea "x"
click at [88, 35] on p "Bind AI" at bounding box center [89, 35] width 18 height 8
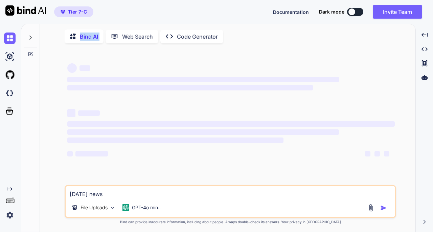
type textarea "x"
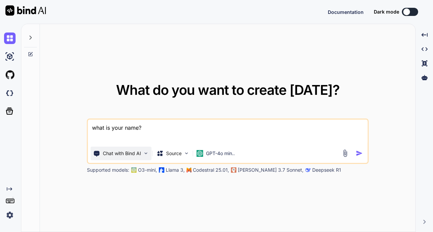
click at [133, 153] on p "Chat with Bind AI" at bounding box center [122, 153] width 38 height 7
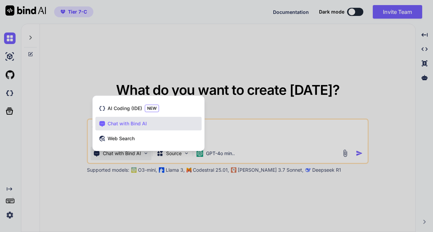
drag, startPoint x: 277, startPoint y: 139, endPoint x: 257, endPoint y: 141, distance: 20.7
click at [277, 139] on div at bounding box center [216, 116] width 433 height 232
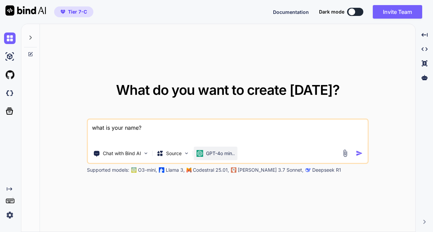
click at [228, 148] on div "GPT-4o min.." at bounding box center [216, 153] width 44 height 14
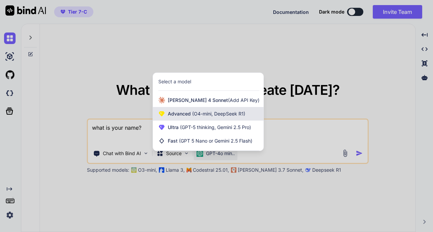
click at [217, 113] on span "(O4-mini, DeepSeek R1)" at bounding box center [218, 114] width 54 height 6
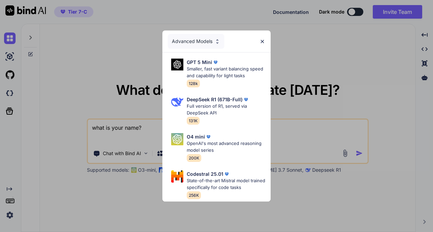
click at [291, 155] on div "Advanced Models GPT 5 Mini Smaller, fast variant balancing speed and capability…" at bounding box center [216, 116] width 433 height 232
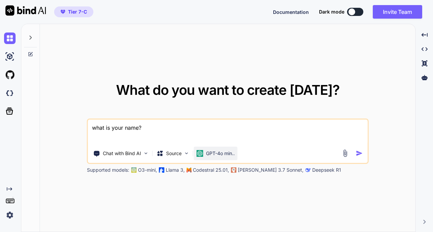
click at [206, 150] on p "GPT-4o min.." at bounding box center [220, 153] width 29 height 7
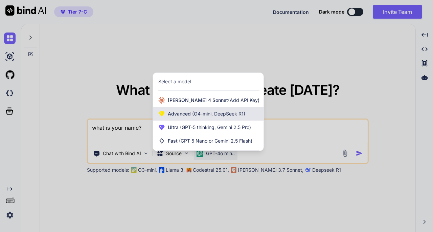
click at [219, 118] on div "Advanced (O4-mini, DeepSeek R1)" at bounding box center [208, 114] width 111 height 14
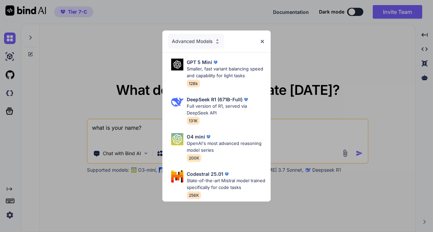
click at [288, 135] on div "Advanced Models GPT 5 Mini Smaller, fast variant balancing speed and capability…" at bounding box center [216, 116] width 433 height 232
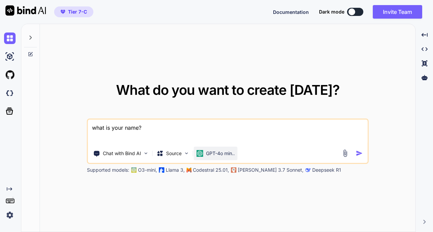
click at [236, 153] on div "GPT-4o min.." at bounding box center [216, 153] width 44 height 14
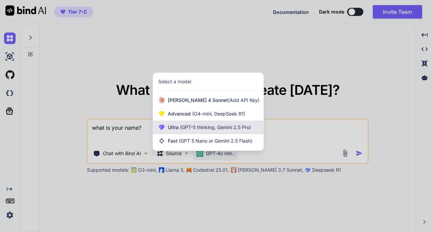
click at [212, 132] on div "Ultra (GPT-5 thinking, Gemini 2.5 Pro)" at bounding box center [208, 127] width 111 height 14
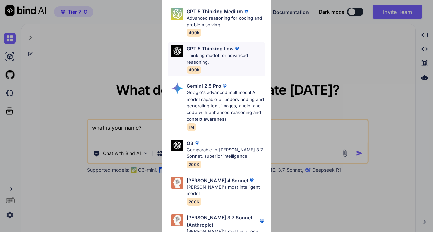
scroll to position [101, 0]
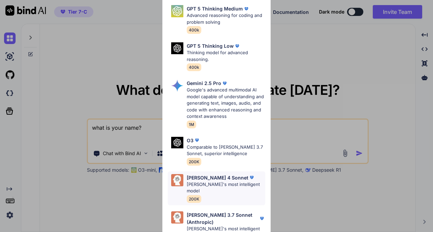
click at [223, 182] on div "[PERSON_NAME] 4 Sonnet [PERSON_NAME]'s most intelligent model 200K" at bounding box center [226, 188] width 78 height 28
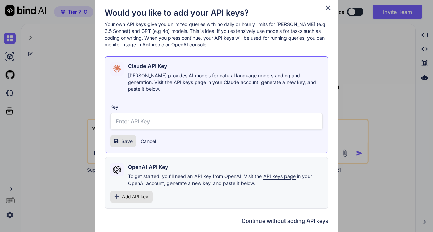
scroll to position [0, 0]
click at [280, 211] on div "Would you like to add your API keys? Your own API keys give you unlimited queri…" at bounding box center [217, 115] width 224 height 217
click at [279, 216] on button "Continue without adding API keys" at bounding box center [285, 220] width 87 height 8
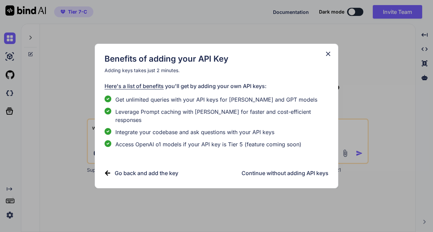
click at [260, 173] on h3 "Continue without adding API keys" at bounding box center [285, 173] width 87 height 8
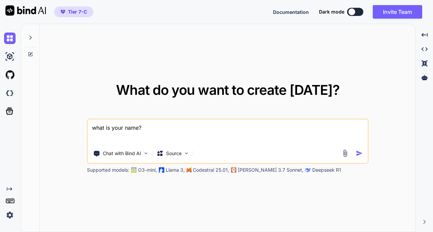
click at [157, 132] on textarea "what is your name?" at bounding box center [228, 131] width 280 height 25
click at [358, 151] on img "button" at bounding box center [359, 153] width 7 height 7
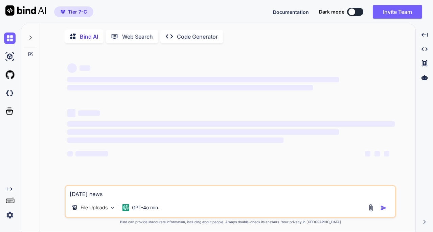
scroll to position [2, 0]
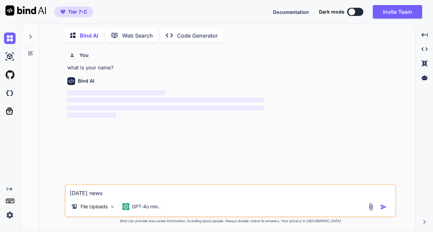
drag, startPoint x: 117, startPoint y: 192, endPoint x: 49, endPoint y: 188, distance: 68.1
click at [49, 188] on div "You what is your name? Bind AI ‌ ‌ ‌ ‌ [DATE] news File Uploads GPT-4o min.. Cr…" at bounding box center [230, 140] width 370 height 184
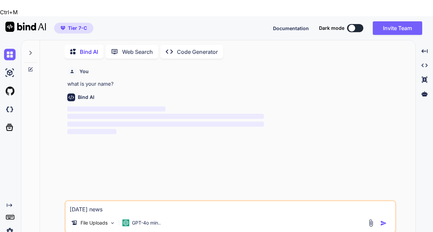
type textarea "x"
type textarea "m"
type textarea "x"
type textarea "ma"
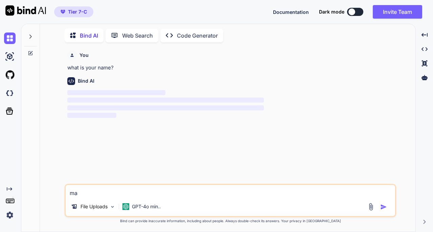
type textarea "x"
type textarea "may"
type textarea "x"
type textarea "may"
type textarea "x"
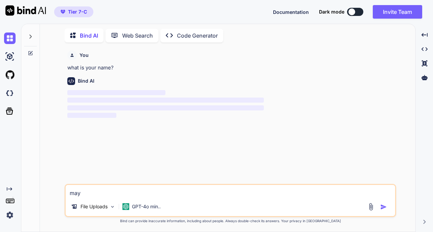
type textarea "may i"
type textarea "x"
type textarea "may i"
type textarea "x"
type textarea "may i h"
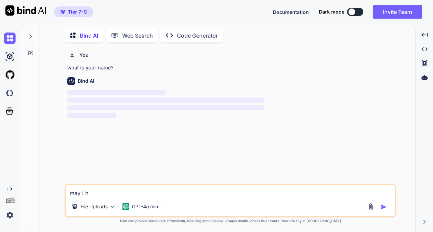
type textarea "x"
type textarea "may i ha"
type textarea "x"
type textarea "may i hav"
type textarea "x"
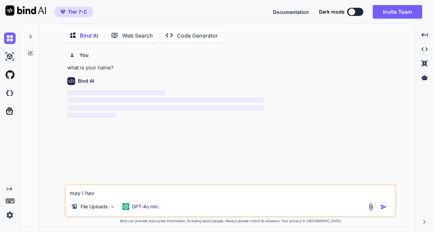
type textarea "may i have"
type textarea "x"
type textarea "may i have"
type textarea "x"
type textarea "may i have y"
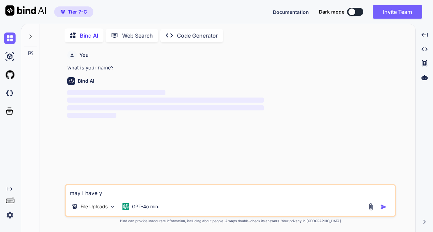
type textarea "x"
type textarea "may i have yo"
type textarea "x"
type textarea "may i have you"
type textarea "x"
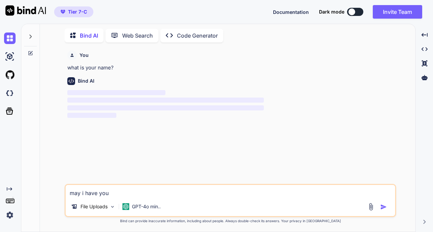
type textarea "may i have your"
type textarea "x"
type textarea "may i have your"
type textarea "x"
type textarea "may i have your m"
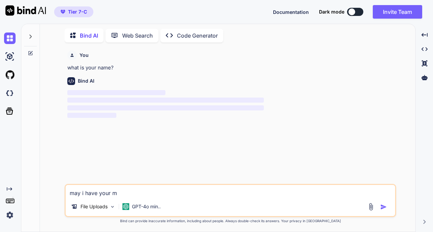
type textarea "x"
type textarea "may i have your mo"
type textarea "x"
type textarea "may i have your mod"
type textarea "x"
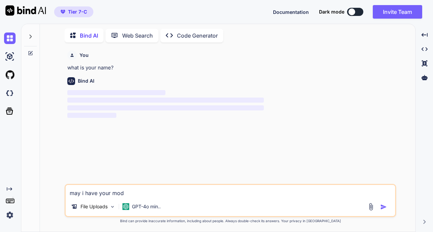
type textarea "may i have your mode"
type textarea "x"
type textarea "may i have your model"
type textarea "x"
type textarea "may i have your model"
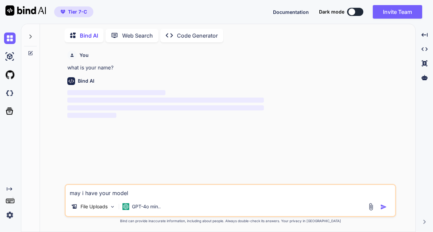
type textarea "x"
type textarea "may i have your model n"
type textarea "x"
type textarea "may i have your model na"
type textarea "x"
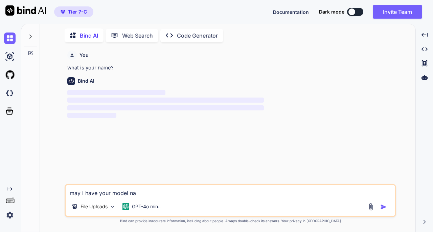
type textarea "may i have your model nam"
type textarea "x"
type textarea "may i have your model name"
type textarea "x"
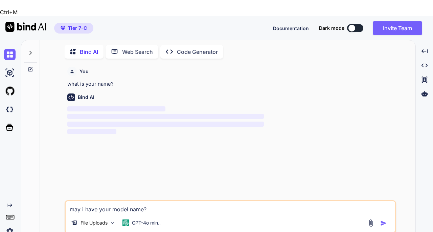
drag, startPoint x: 155, startPoint y: 192, endPoint x: 32, endPoint y: 189, distance: 122.8
click at [32, 189] on div "Bind AI Web Search Created with Pixso. Code Generator You what is your name? Bi…" at bounding box center [218, 143] width 394 height 208
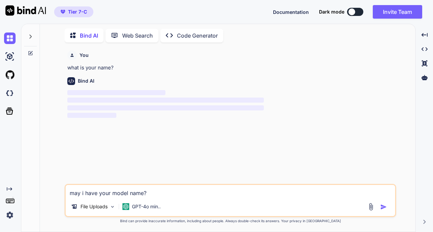
type textarea "may i have your model name?"
click at [31, 36] on icon at bounding box center [30, 36] width 5 height 5
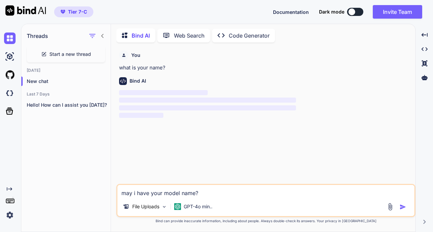
click at [49, 54] on div "Start a new thread" at bounding box center [66, 54] width 78 height 16
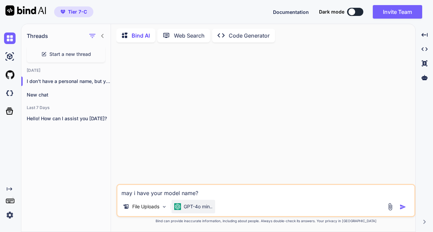
click at [200, 206] on p "GPT-4o min.." at bounding box center [198, 206] width 29 height 7
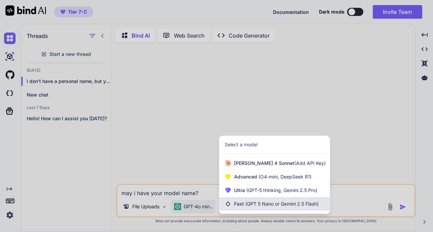
click at [273, 201] on span "(GPT 5 Nano or Gemini 2.5 Flash)" at bounding box center [281, 204] width 73 height 6
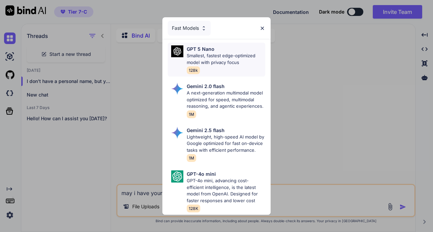
click at [212, 52] on p "Smallest, fastest edge-optimized model with privacy focus" at bounding box center [226, 58] width 78 height 13
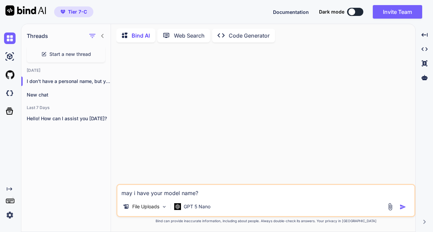
click at [223, 190] on textarea "may i have your model name?" at bounding box center [265, 191] width 297 height 12
click at [401, 207] on img "button" at bounding box center [402, 206] width 7 height 7
type textarea "x"
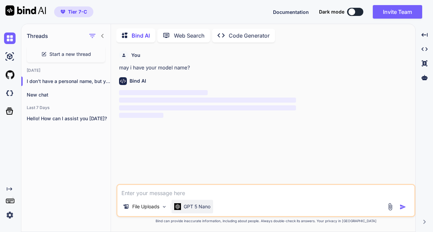
click at [198, 207] on p "GPT 5 Nano" at bounding box center [197, 206] width 27 height 7
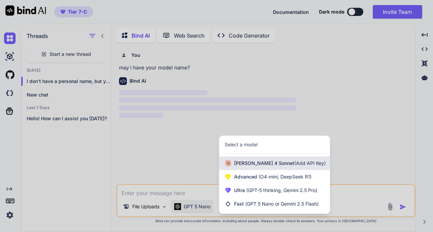
click at [294, 165] on span "(Add API Key)" at bounding box center [309, 163] width 31 height 6
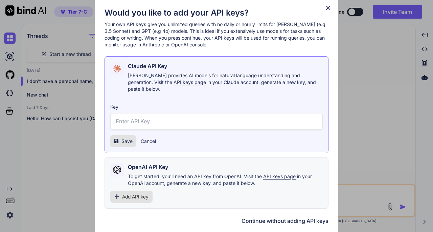
click at [334, 10] on div "Would you like to add your API keys? Your own API keys give you unlimited queri…" at bounding box center [217, 116] width 244 height 237
click at [330, 10] on icon at bounding box center [327, 7] width 7 height 7
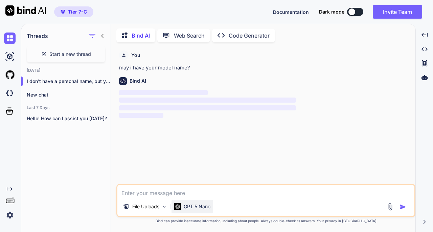
click at [190, 208] on p "GPT 5 Nano" at bounding box center [197, 206] width 27 height 7
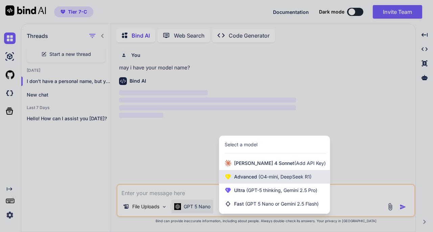
click at [254, 179] on span "Advanced (O4-mini, DeepSeek R1)" at bounding box center [272, 176] width 77 height 7
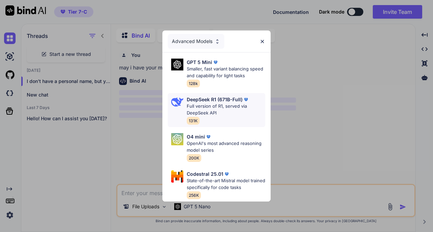
click at [217, 103] on p "Full version of R1, served via DeepSeek API" at bounding box center [226, 109] width 78 height 13
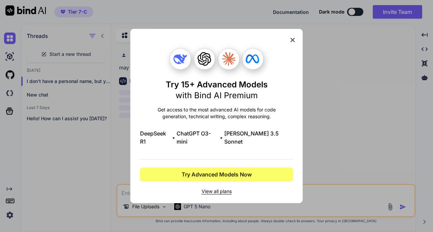
click at [219, 189] on span "View all plans" at bounding box center [216, 191] width 153 height 7
click at [293, 42] on icon at bounding box center [293, 40] width 4 height 4
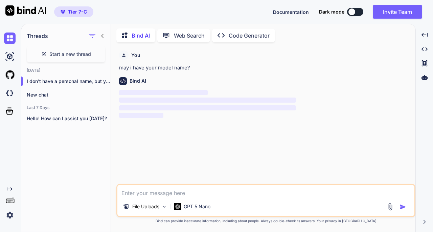
drag, startPoint x: 285, startPoint y: 8, endPoint x: 281, endPoint y: 15, distance: 7.5
click at [281, 15] on span "Documentation" at bounding box center [291, 12] width 36 height 6
